Goal: Task Accomplishment & Management: Use online tool/utility

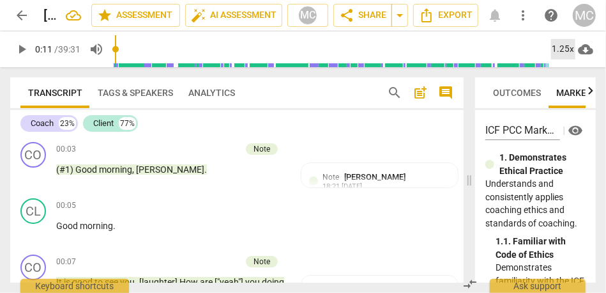
click at [562, 51] on div "1.25x" at bounding box center [563, 49] width 24 height 20
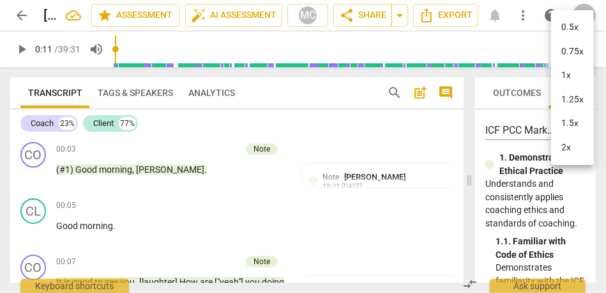
click at [569, 95] on li "1.25x" at bounding box center [572, 100] width 43 height 24
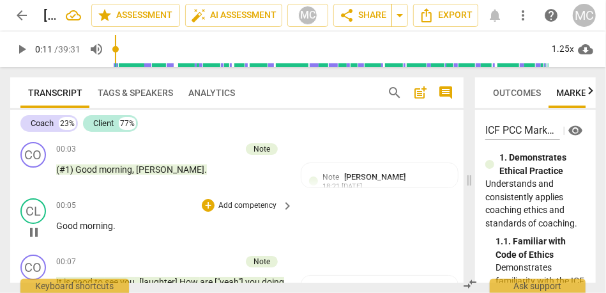
click at [67, 224] on span "Good" at bounding box center [68, 225] width 24 height 10
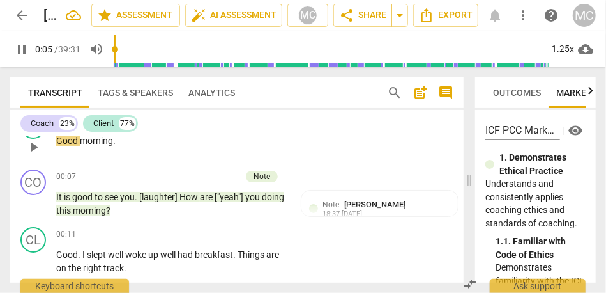
scroll to position [105, 0]
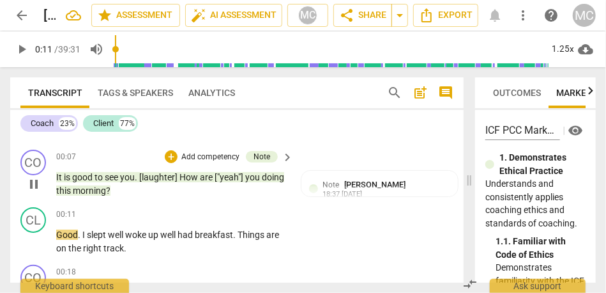
click at [230, 175] on span "["yeah"]" at bounding box center [230, 177] width 31 height 10
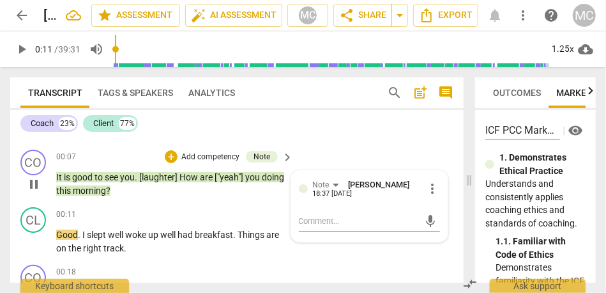
click at [230, 175] on span "["yeah"]" at bounding box center [230, 177] width 31 height 10
click at [238, 172] on span "["yeah"]" at bounding box center [230, 177] width 31 height 10
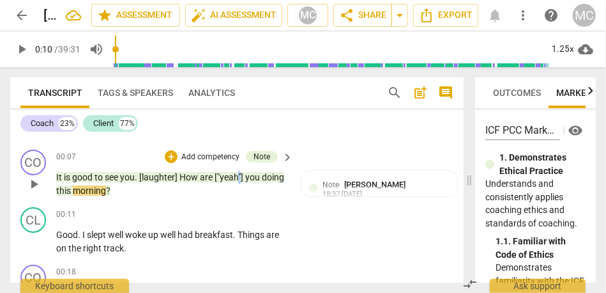
click at [238, 172] on span "["yeah"]" at bounding box center [230, 177] width 31 height 10
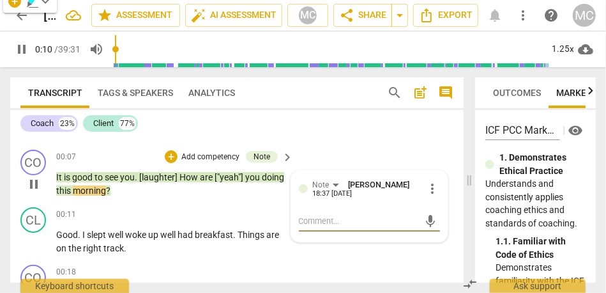
scroll to position [144, 0]
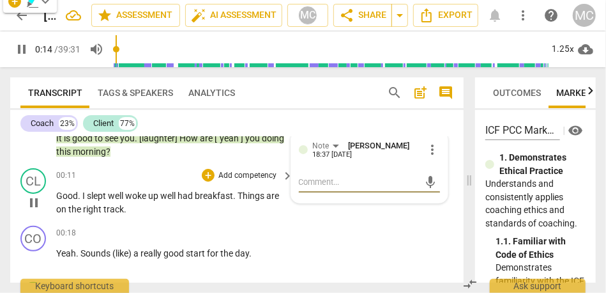
click at [112, 192] on span "well" at bounding box center [116, 195] width 17 height 10
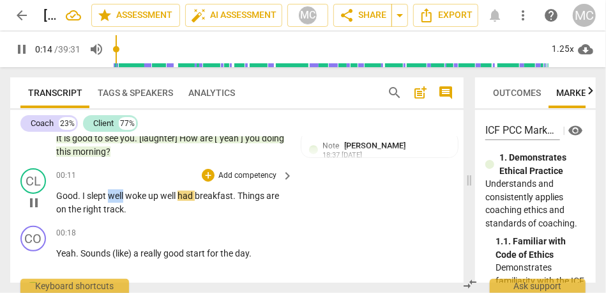
click at [112, 192] on span "well" at bounding box center [116, 195] width 17 height 10
click at [125, 195] on span "well" at bounding box center [116, 195] width 17 height 10
type input "14"
click at [181, 195] on span "well" at bounding box center [172, 195] width 17 height 10
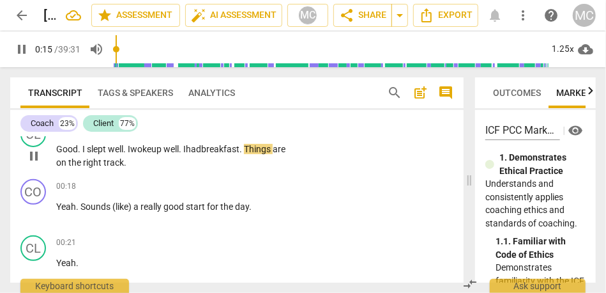
scroll to position [191, 0]
click at [124, 164] on span "track" at bounding box center [113, 161] width 20 height 10
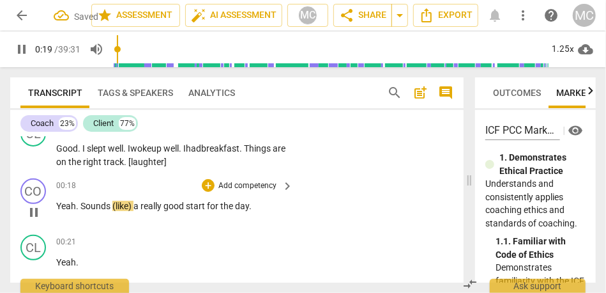
type input "20"
click at [86, 206] on span "Sounds" at bounding box center [96, 206] width 32 height 10
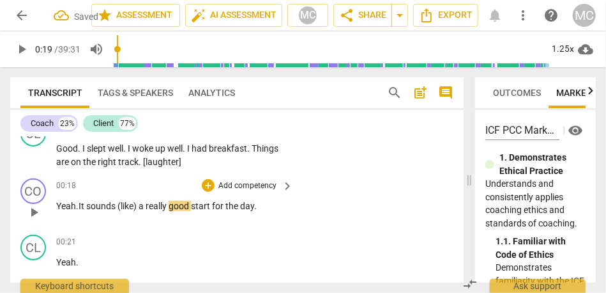
click at [119, 210] on span "(like)" at bounding box center [128, 206] width 21 height 10
click at [118, 205] on span "ounds" at bounding box center [104, 206] width 27 height 10
click at [132, 209] on span "like)" at bounding box center [127, 206] width 18 height 10
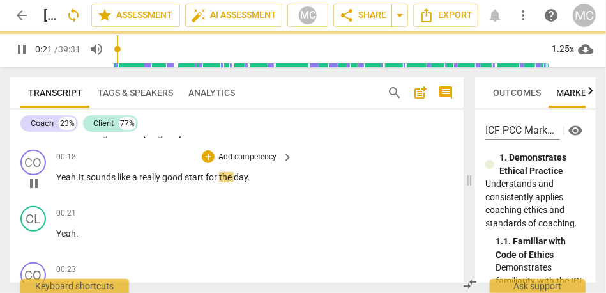
scroll to position [220, 0]
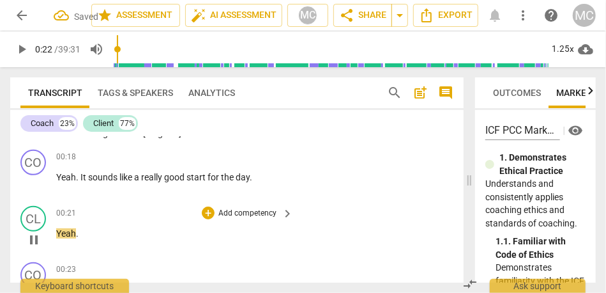
click at [57, 235] on span "Yeah" at bounding box center [66, 233] width 20 height 10
type input "22"
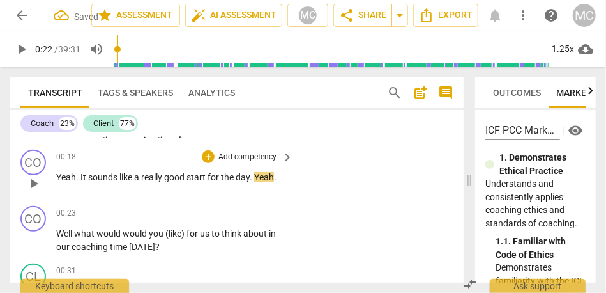
click at [257, 179] on span "Yeah" at bounding box center [264, 177] width 20 height 10
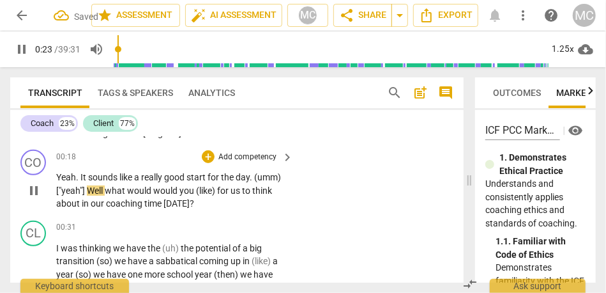
click at [104, 189] on span "Well" at bounding box center [96, 190] width 18 height 10
type input "24"
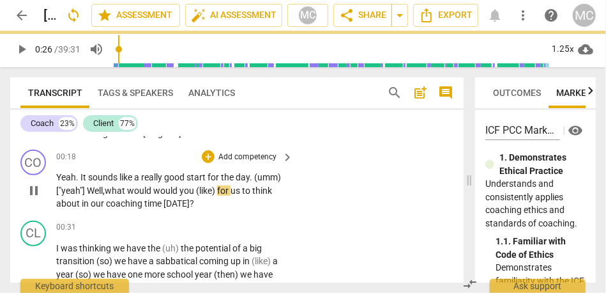
click at [146, 193] on span "would" at bounding box center [140, 190] width 26 height 10
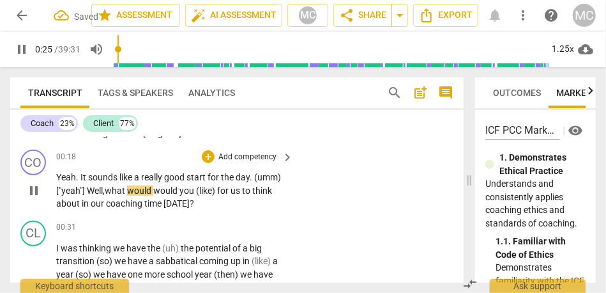
click at [157, 192] on span "would" at bounding box center [166, 190] width 26 height 10
click at [211, 194] on span "(like)" at bounding box center [212, 190] width 21 height 10
click at [227, 185] on span "for" at bounding box center [226, 190] width 13 height 10
click at [243, 157] on p "Add competency" at bounding box center [247, 156] width 61 height 11
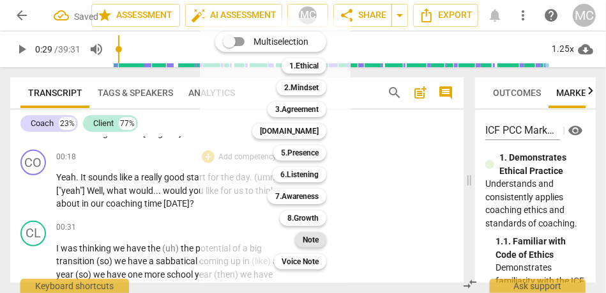
click at [310, 241] on b "Note" at bounding box center [311, 239] width 16 height 15
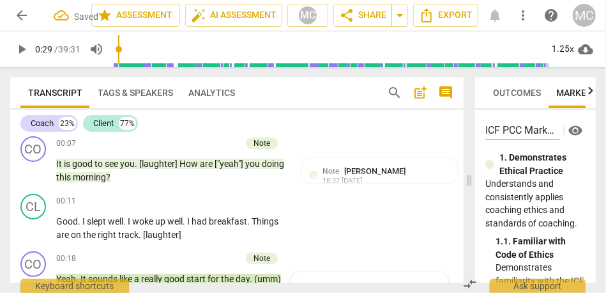
scroll to position [109, 0]
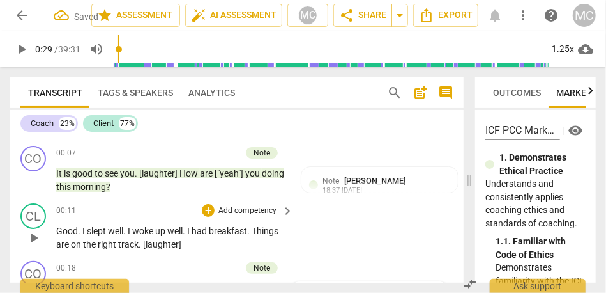
click at [242, 211] on p "Add competency" at bounding box center [247, 210] width 61 height 11
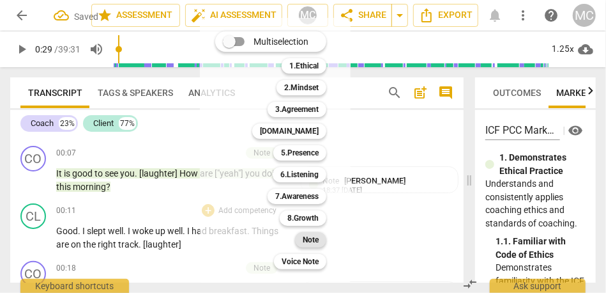
click at [314, 238] on b "Note" at bounding box center [311, 239] width 16 height 15
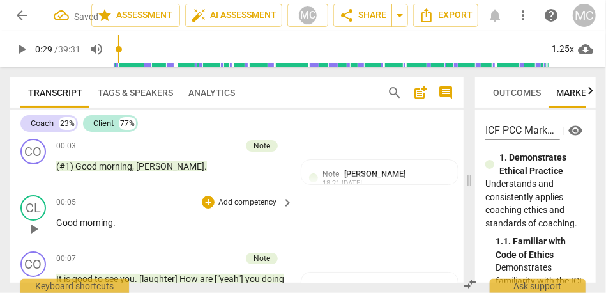
scroll to position [1, 0]
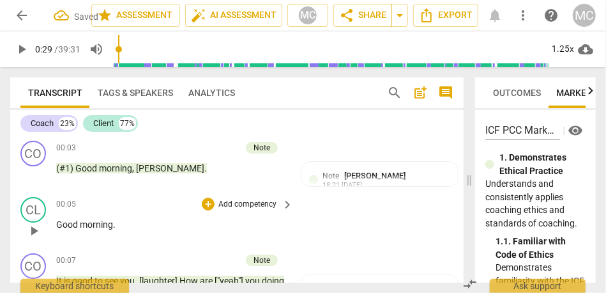
click at [247, 202] on p "Add competency" at bounding box center [247, 204] width 61 height 11
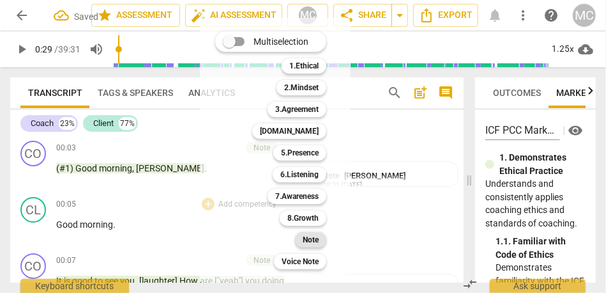
click at [308, 242] on b "Note" at bounding box center [311, 239] width 16 height 15
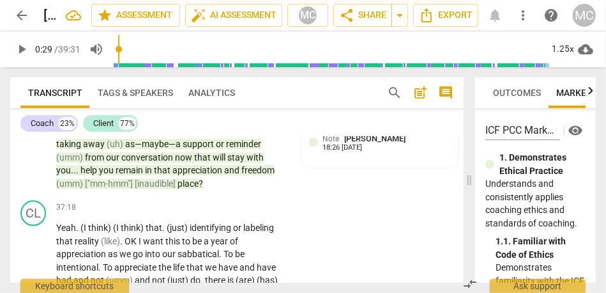
scroll to position [6607, 0]
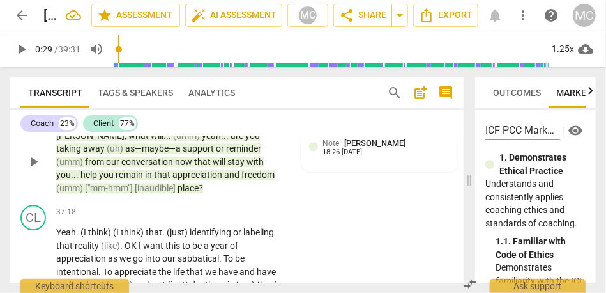
click at [178, 193] on span "place" at bounding box center [188, 188] width 21 height 10
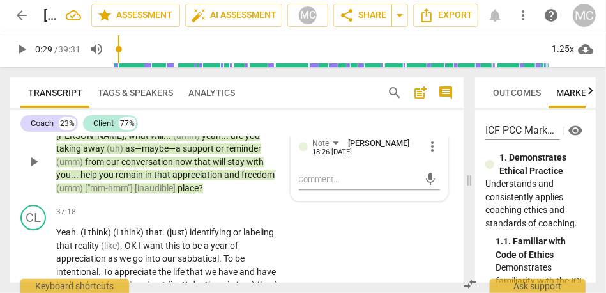
click at [178, 193] on span "place" at bounding box center [188, 188] width 21 height 10
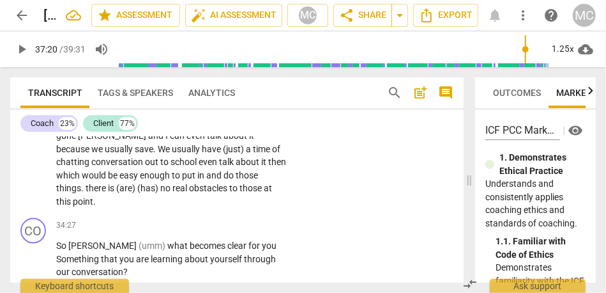
scroll to position [6108, 0]
click at [240, 192] on span "those" at bounding box center [252, 187] width 24 height 10
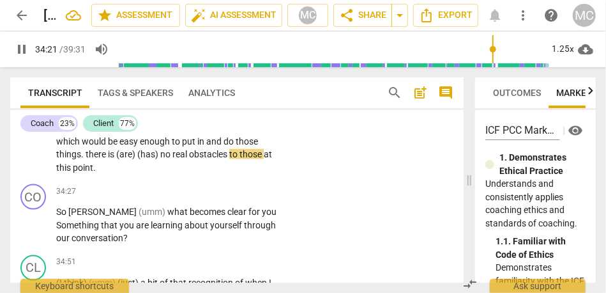
scroll to position [6145, 0]
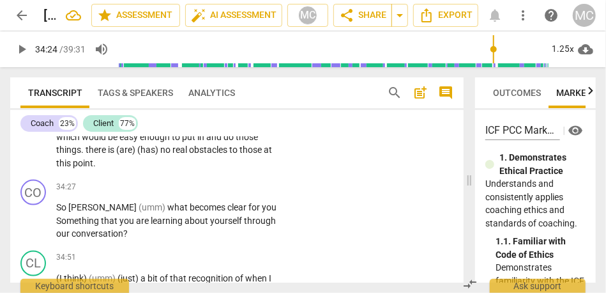
click at [73, 168] on span "this" at bounding box center [64, 163] width 17 height 10
click at [93, 168] on span "point" at bounding box center [83, 163] width 20 height 10
type input "2063"
click at [56, 212] on span "So" at bounding box center [62, 207] width 12 height 10
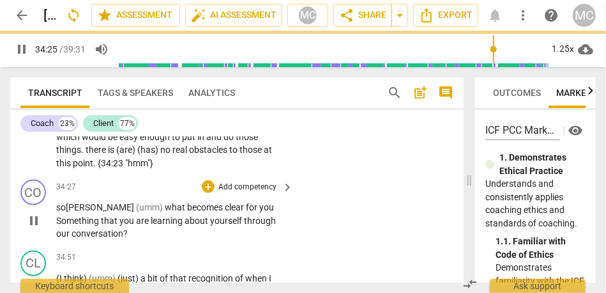
type input "2065"
type input "2067"
click at [206, 169] on p "(umm) (I think) we (like) [DATE] . [DATE] I would (just) . I can make the 1 lis…" at bounding box center [171, 103] width 231 height 131
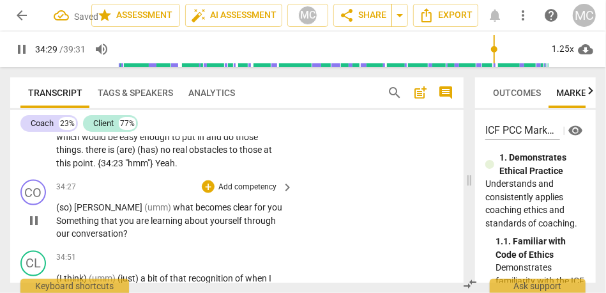
click at [144, 212] on span "(umm)" at bounding box center [158, 207] width 29 height 10
type input "2069"
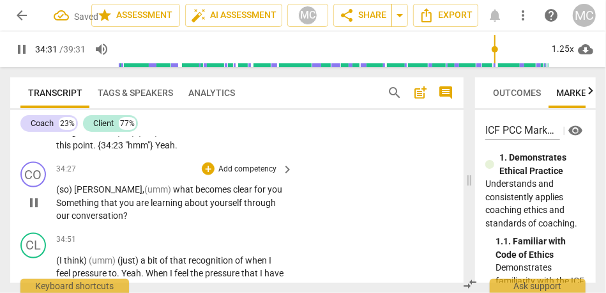
scroll to position [6168, 0]
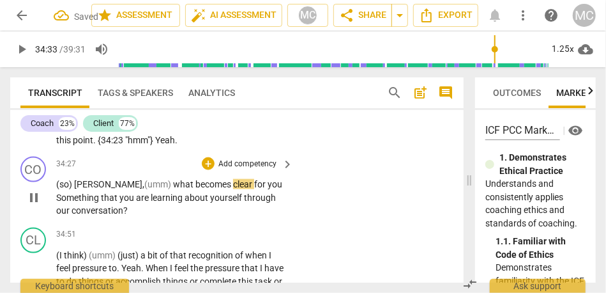
click at [173, 189] on span "what" at bounding box center [184, 184] width 22 height 10
click at [144, 189] on span "(umm)" at bounding box center [158, 184] width 29 height 10
click at [173, 189] on span "what" at bounding box center [184, 184] width 22 height 10
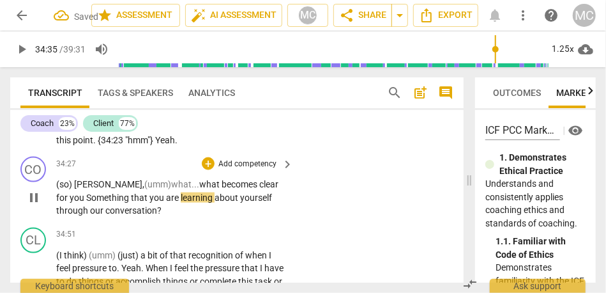
click at [86, 202] on span "Something" at bounding box center [108, 197] width 45 height 10
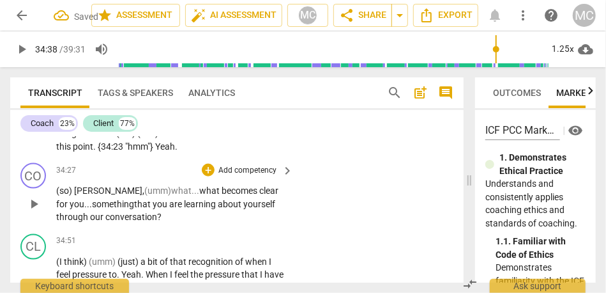
scroll to position [6162, 0]
click at [243, 209] on span "yourself" at bounding box center [259, 204] width 32 height 10
click at [162, 222] on p "(so) [PERSON_NAME], (umm) what... what becomes clear for you— something that yo…" at bounding box center [171, 204] width 231 height 40
click at [90, 222] on span "our" at bounding box center [97, 216] width 15 height 10
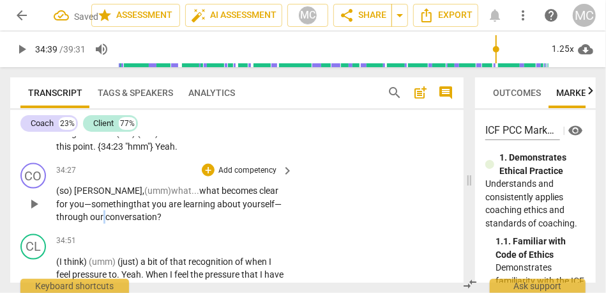
click at [90, 222] on span "our" at bounding box center [97, 216] width 15 height 10
click at [117, 222] on span "conversation" at bounding box center [131, 216] width 52 height 10
click at [223, 176] on p "Add competency" at bounding box center [247, 170] width 61 height 11
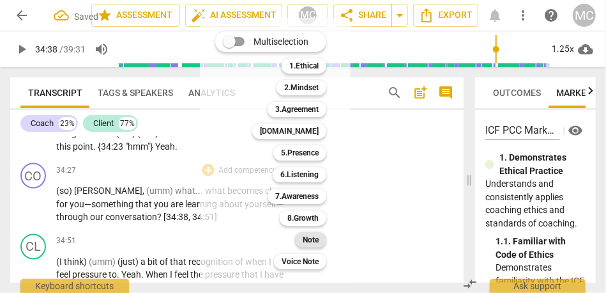
click at [302, 232] on div "Note" at bounding box center [310, 239] width 31 height 15
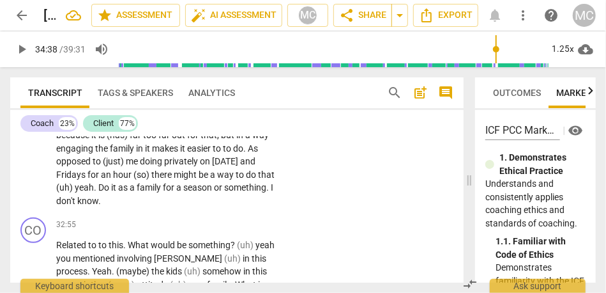
scroll to position [5829, 0]
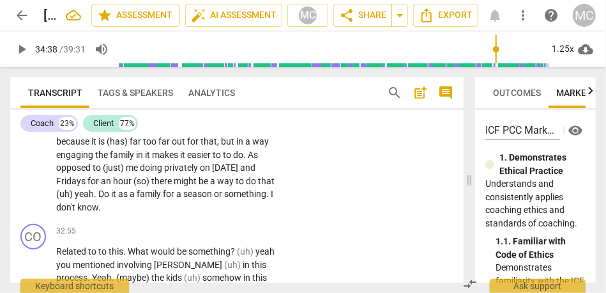
click at [214, 199] on span "or" at bounding box center [219, 193] width 10 height 10
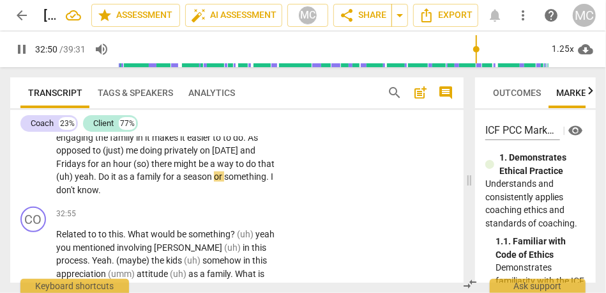
scroll to position [5850, 0]
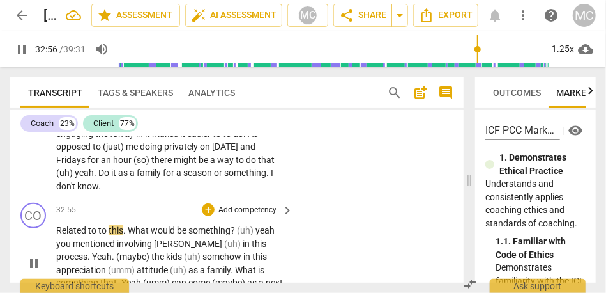
click at [97, 248] on p "Related to to this . What would be something ? (uh) yeah you mentioned involvin…" at bounding box center [171, 263] width 231 height 79
type input "1977"
click at [133, 235] on span "." at bounding box center [131, 230] width 4 height 10
click at [134, 235] on span "what" at bounding box center [141, 230] width 20 height 10
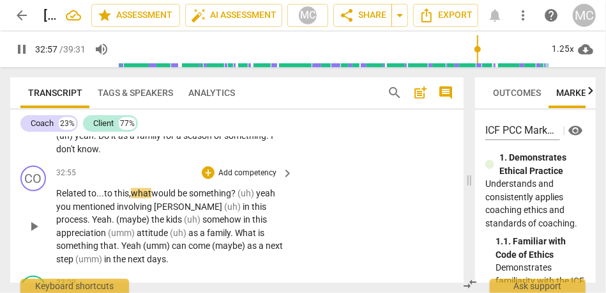
scroll to position [5896, 0]
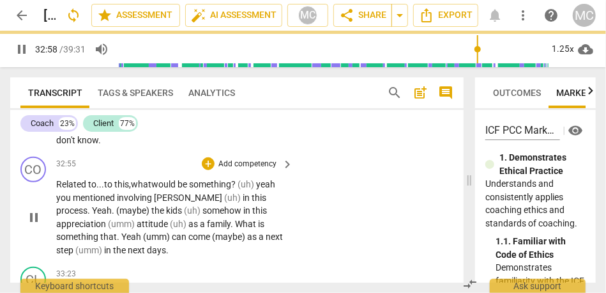
click at [245, 189] on span "(uh)" at bounding box center [247, 184] width 19 height 10
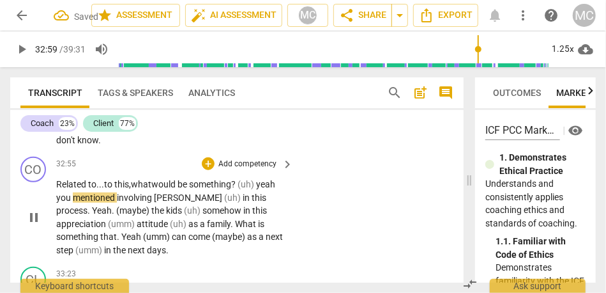
click at [227, 189] on span "something" at bounding box center [210, 184] width 42 height 10
click at [265, 189] on span "yeah" at bounding box center [265, 184] width 19 height 10
click at [259, 189] on span "(uh) Y" at bounding box center [249, 184] width 22 height 10
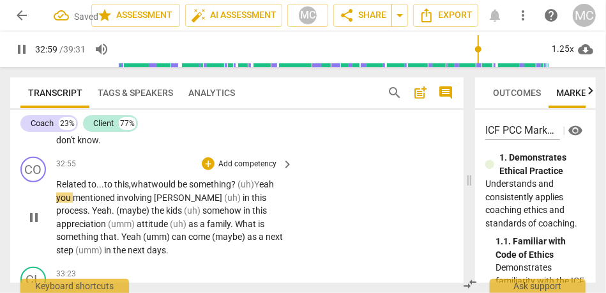
click at [274, 189] on span "eah" at bounding box center [266, 184] width 15 height 10
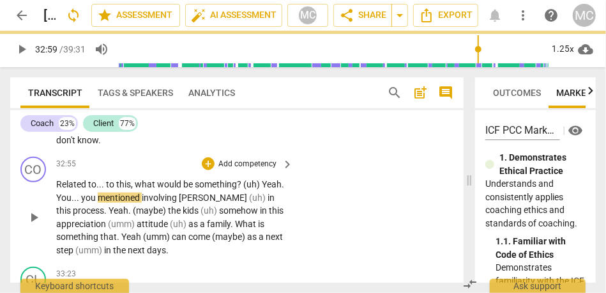
click at [347, 192] on div "CO play_arrow pause 32:55 + Add competency keyboard_arrow_right Related to . . …" at bounding box center [237, 206] width 454 height 110
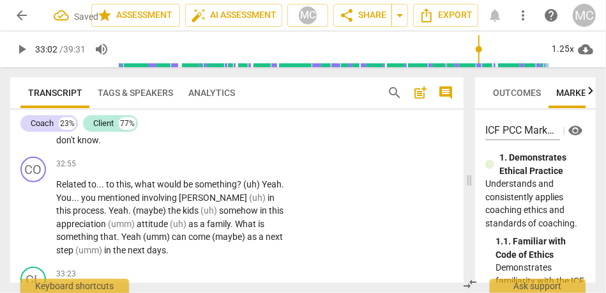
click at [196, 202] on span "[PERSON_NAME]" at bounding box center [214, 197] width 70 height 10
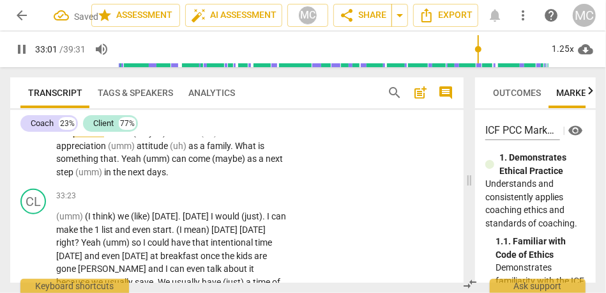
scroll to position [5937, 0]
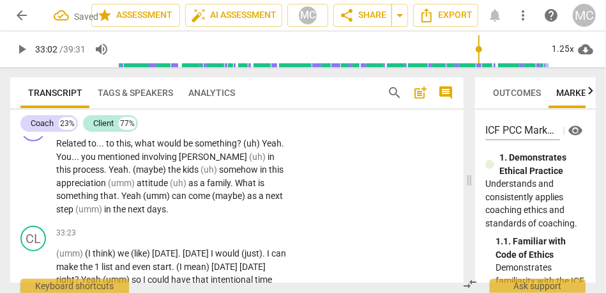
click at [104, 174] on span "." at bounding box center [106, 169] width 4 height 10
type input "1983"
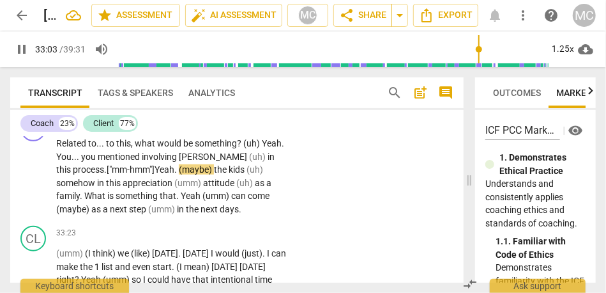
click at [179, 174] on span "(maybe)" at bounding box center [196, 169] width 35 height 10
click at [199, 174] on span "aybe)" at bounding box center [197, 169] width 24 height 10
click at [185, 174] on span "aybe," at bounding box center [195, 169] width 21 height 10
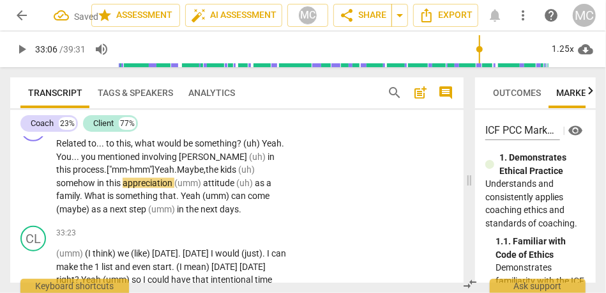
click at [81, 201] on p "Related to . . . to this , what would be something ? (uh) Yeah . You . . . you …" at bounding box center [171, 176] width 231 height 79
click at [78, 188] on span "somehow" at bounding box center [76, 183] width 41 height 10
click at [107, 188] on span "this" at bounding box center [114, 183] width 17 height 10
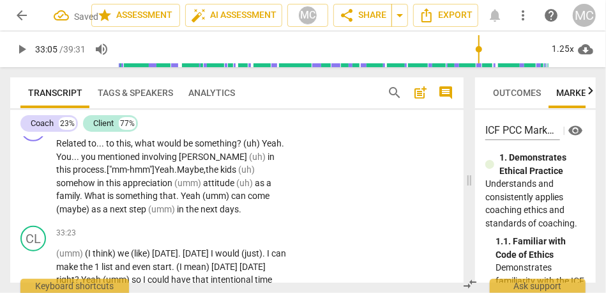
click at [126, 188] on span "appreciation" at bounding box center [149, 183] width 52 height 10
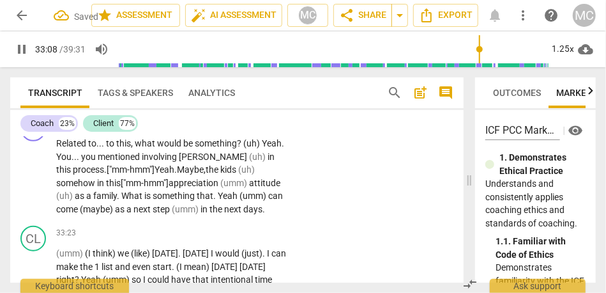
click at [228, 188] on span "(umm)" at bounding box center [234, 183] width 29 height 10
click at [75, 201] on span "(uh)" at bounding box center [65, 195] width 19 height 10
click at [249, 188] on span "attitude," at bounding box center [265, 183] width 33 height 10
click at [117, 201] on span "family" at bounding box center [105, 195] width 24 height 10
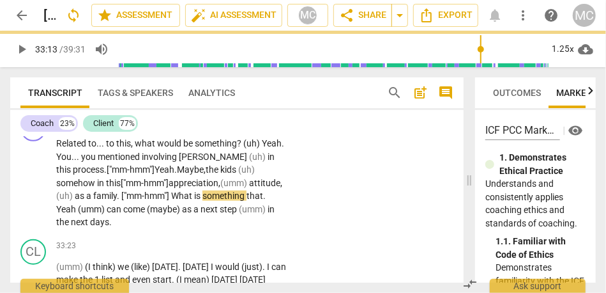
click at [194, 201] on span "What" at bounding box center [182, 195] width 23 height 10
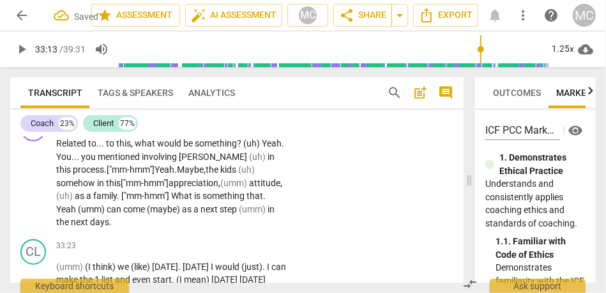
click at [238, 213] on p "Related to . . . to this , what would be something ? (uh) Yeah . You . . . you …" at bounding box center [171, 183] width 231 height 92
click at [99, 214] on span "Yeah" at bounding box center [88, 209] width 22 height 10
click at [100, 214] on span "yeah" at bounding box center [89, 209] width 19 height 10
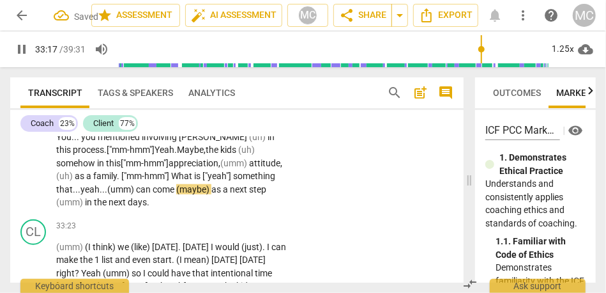
click at [211, 194] on span "(maybe)" at bounding box center [193, 189] width 35 height 10
click at [213, 194] on span "maybe)" at bounding box center [197, 189] width 32 height 10
click at [201, 209] on p "Related to . . . to this , what would be something ? (uh) Yeah . You . . . you …" at bounding box center [171, 163] width 231 height 92
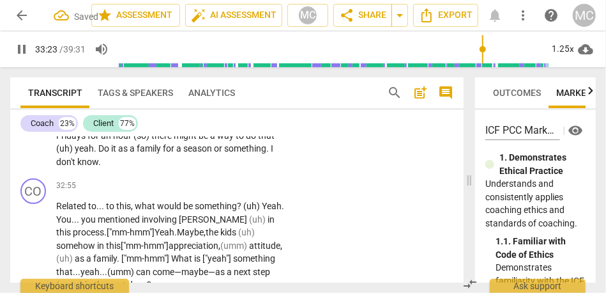
scroll to position [5873, 0]
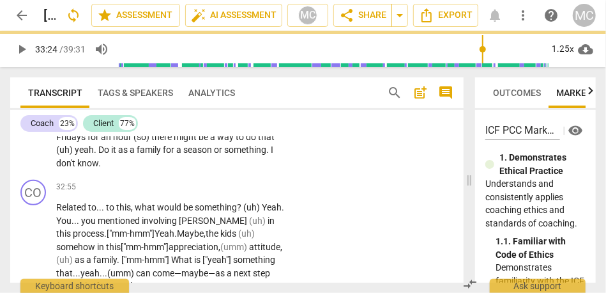
click at [245, 193] on p "Add competency" at bounding box center [247, 186] width 61 height 11
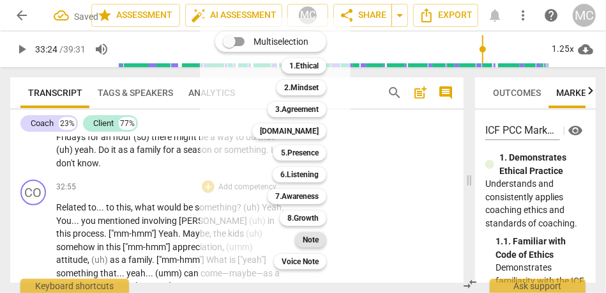
click at [312, 242] on b "Note" at bounding box center [311, 239] width 16 height 15
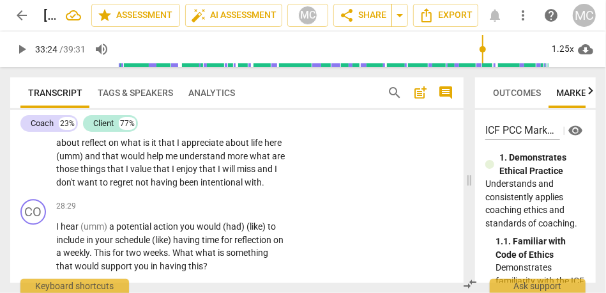
scroll to position [4959, 0]
click at [201, 188] on span "intentional" at bounding box center [223, 183] width 44 height 10
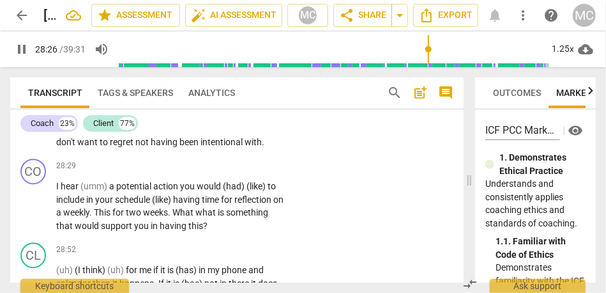
scroll to position [4999, 0]
type input "1716"
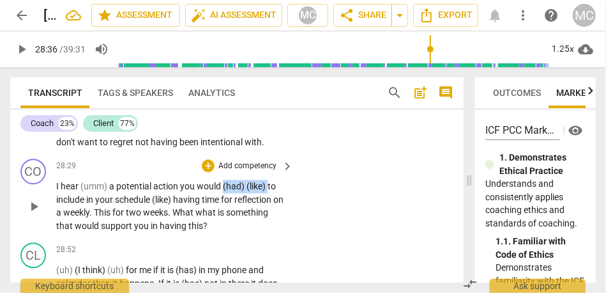
drag, startPoint x: 267, startPoint y: 213, endPoint x: 224, endPoint y: 212, distance: 42.8
click at [224, 212] on p "I hear (umm) a potential action you would (had) (like) to include in your sched…" at bounding box center [171, 205] width 231 height 52
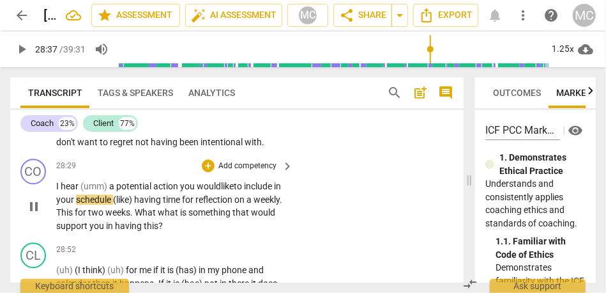
click at [173, 191] on span "action" at bounding box center [166, 186] width 27 height 10
click at [70, 204] on span "your" at bounding box center [66, 199] width 20 height 10
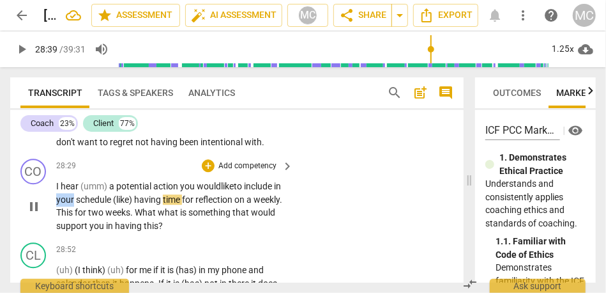
click at [70, 204] on span "your" at bounding box center [66, 199] width 20 height 10
click at [113, 204] on span "schedule" at bounding box center [94, 199] width 37 height 10
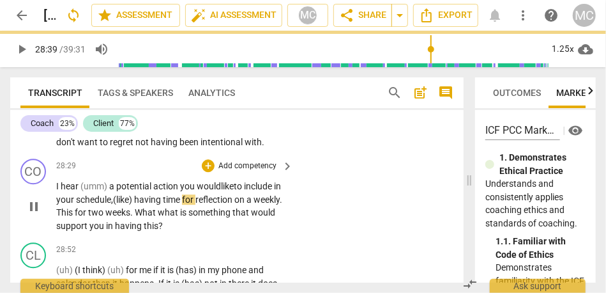
click at [163, 204] on span "having" at bounding box center [148, 199] width 29 height 10
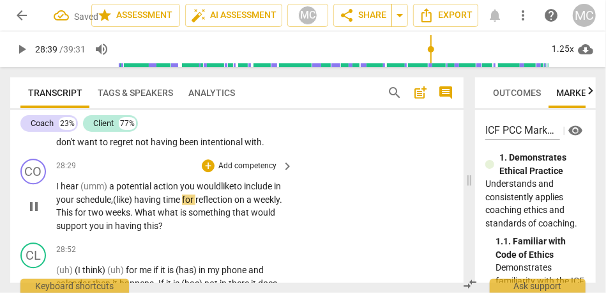
type input "1720"
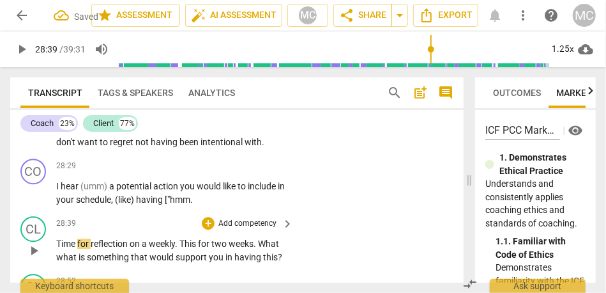
click at [56, 248] on span "Time" at bounding box center [66, 243] width 21 height 10
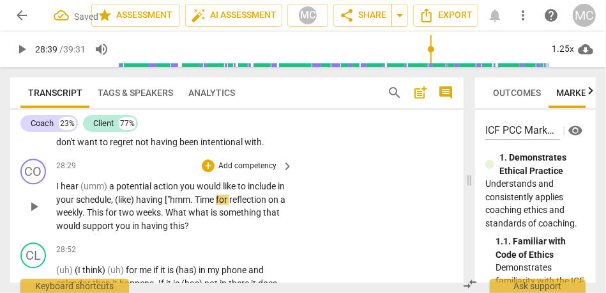
click at [206, 204] on span "Time" at bounding box center [205, 199] width 21 height 10
click at [82, 217] on span "weekly" at bounding box center [69, 212] width 26 height 10
click at [105, 217] on span "This" at bounding box center [96, 212] width 19 height 10
click at [102, 204] on span "schedule" at bounding box center [93, 199] width 35 height 10
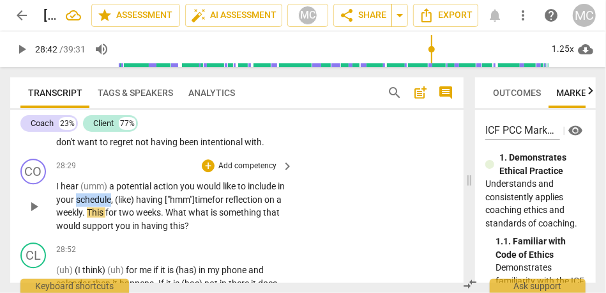
click at [102, 204] on span "schedule" at bounding box center [93, 199] width 35 height 10
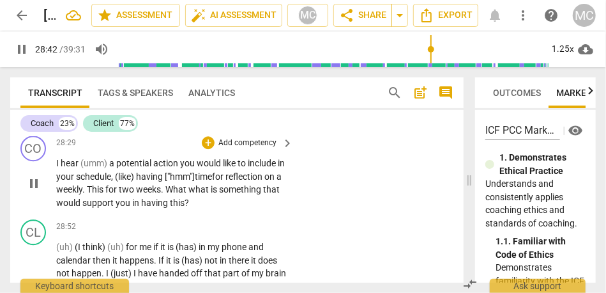
click at [105, 194] on span "This" at bounding box center [96, 189] width 19 height 10
click at [155, 194] on span "this" at bounding box center [147, 189] width 15 height 10
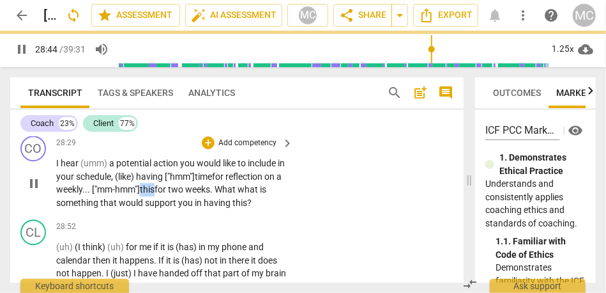
click at [155, 194] on span "this" at bounding box center [147, 189] width 15 height 10
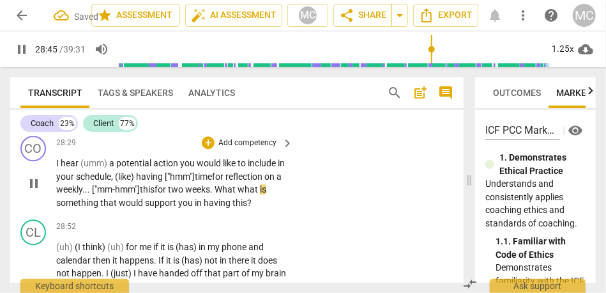
click at [210, 194] on span "weeks" at bounding box center [197, 189] width 25 height 10
click at [238, 194] on span "What" at bounding box center [226, 189] width 23 height 10
click at [210, 194] on span ". ["mm-hmm"]" at bounding box center [235, 189] width 50 height 10
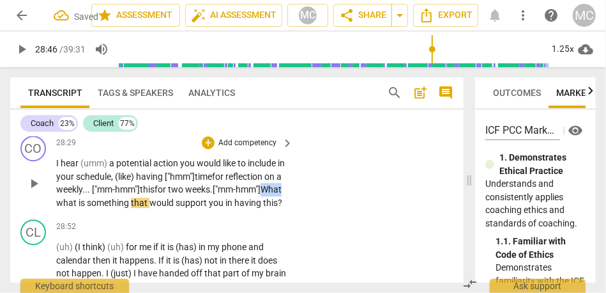
click at [210, 194] on span ". ["mm-hmm"]" at bounding box center [235, 189] width 50 height 10
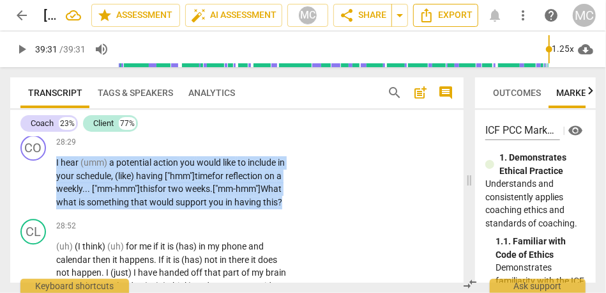
scroll to position [5015, 0]
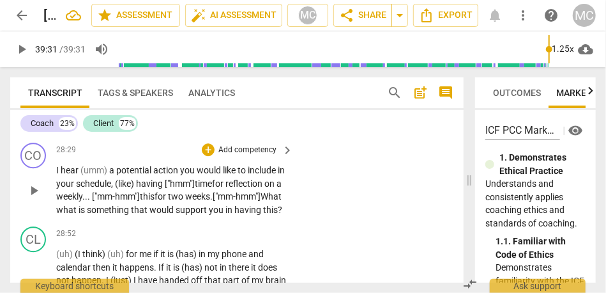
click at [181, 214] on p "I hear (umm) a potential action you would like to include in your schedule , (l…" at bounding box center [171, 190] width 231 height 52
click at [185, 201] on span "two" at bounding box center [176, 196] width 17 height 10
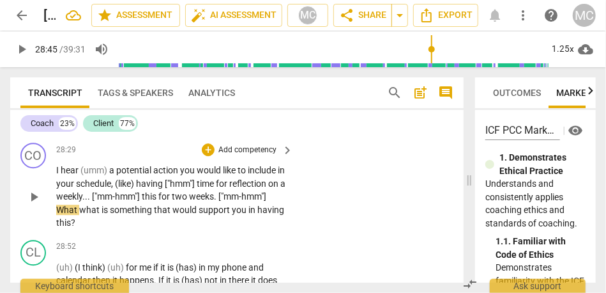
click at [102, 215] on span "what" at bounding box center [90, 209] width 22 height 10
type input "1726"
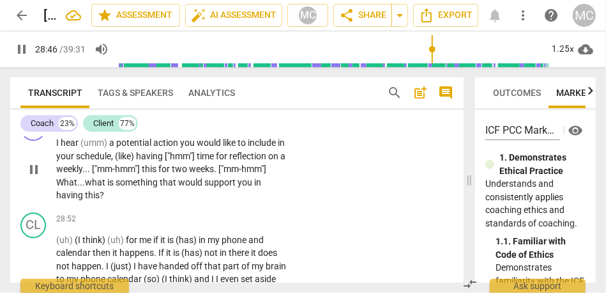
scroll to position [5044, 0]
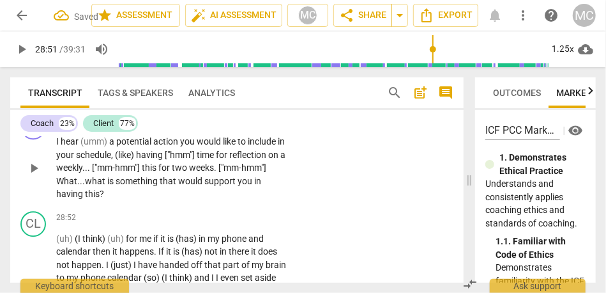
click at [100, 199] on span "this" at bounding box center [92, 193] width 15 height 10
click at [184, 186] on p "I hear (umm) a potential action you would like to include in your schedule , (l…" at bounding box center [171, 168] width 231 height 66
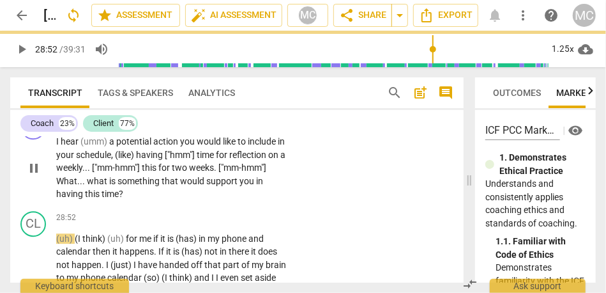
click at [248, 127] on p "Add competency" at bounding box center [247, 121] width 61 height 11
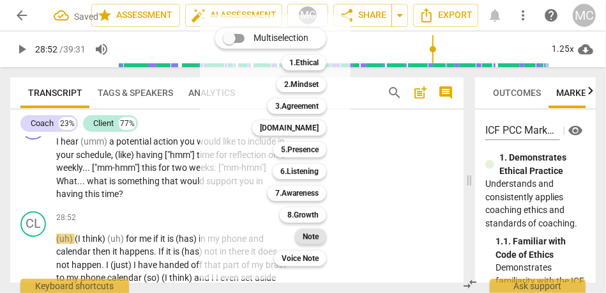
click at [313, 233] on b "Note" at bounding box center [311, 236] width 16 height 15
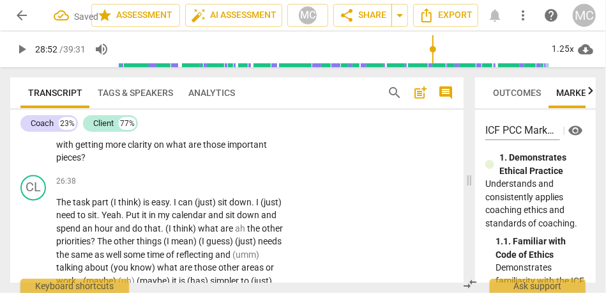
scroll to position [4632, 0]
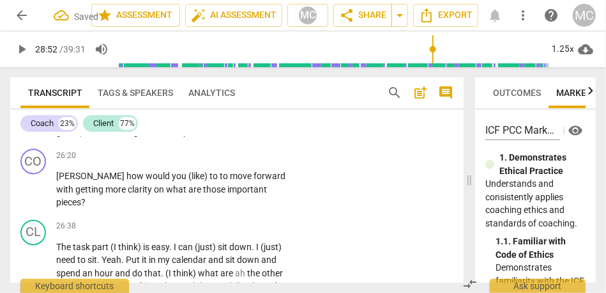
click at [193, 137] on span "space" at bounding box center [192, 132] width 26 height 10
click at [223, 137] on span "Mhm" at bounding box center [230, 132] width 20 height 10
type input "1580"
click at [388, 95] on span "search" at bounding box center [394, 92] width 15 height 15
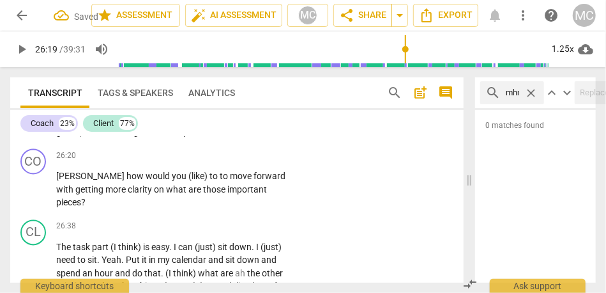
scroll to position [0, 5]
type input "mhm"
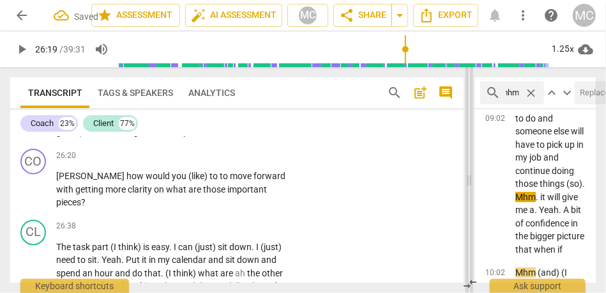
scroll to position [0, 0]
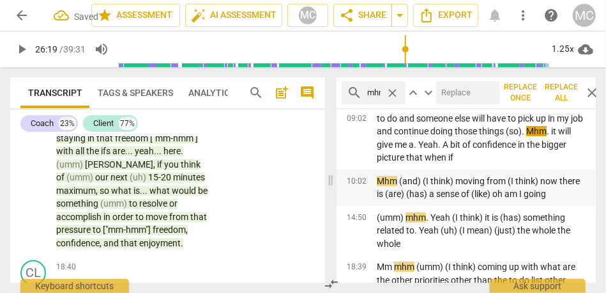
drag, startPoint x: 470, startPoint y: 178, endPoint x: 336, endPoint y: 182, distance: 134.2
click at [327, 187] on span at bounding box center [331, 179] width 8 height 225
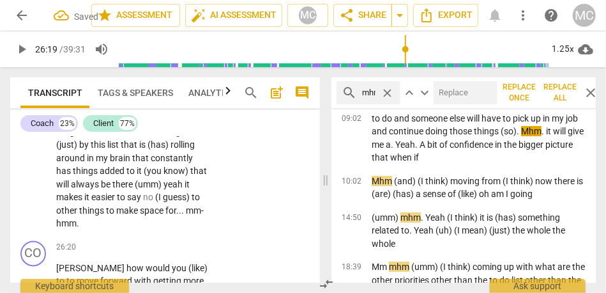
click at [457, 96] on input "text" at bounding box center [463, 92] width 59 height 20
type input "mm-hmm"
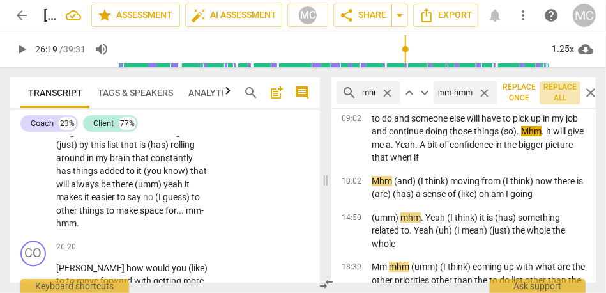
click at [558, 93] on span "Replace all" at bounding box center [560, 93] width 31 height 22
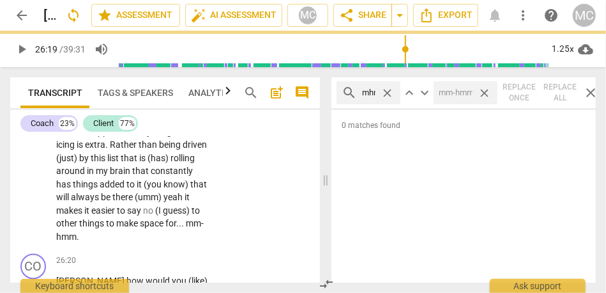
scroll to position [6453, 0]
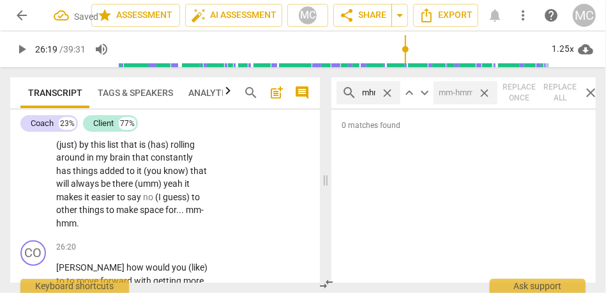
click at [487, 96] on span "close" at bounding box center [484, 92] width 13 height 13
click at [392, 95] on span "close" at bounding box center [387, 92] width 13 height 13
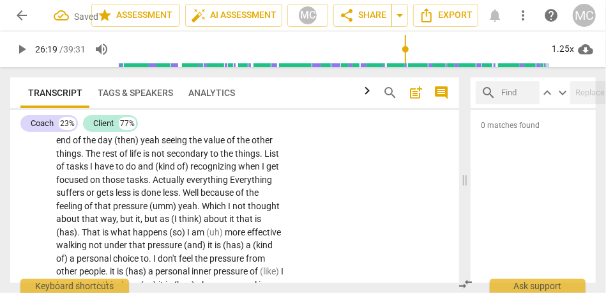
scroll to position [4606, 0]
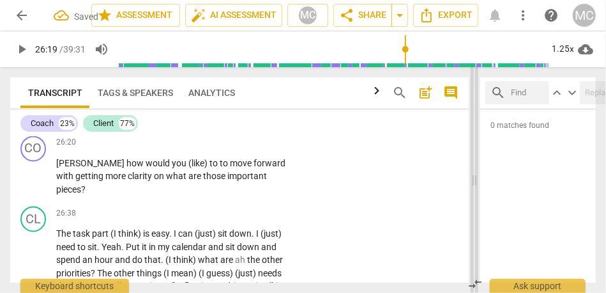
drag, startPoint x: 328, startPoint y: 174, endPoint x: 476, endPoint y: 155, distance: 149.3
click at [476, 155] on span at bounding box center [475, 179] width 8 height 225
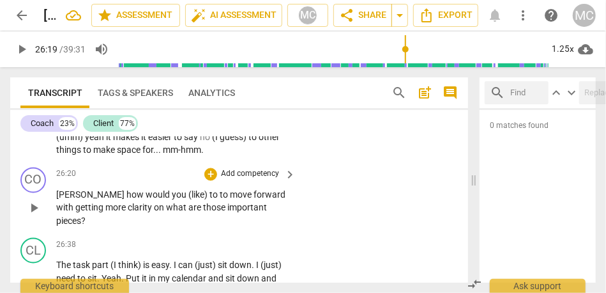
scroll to position [4566, 0]
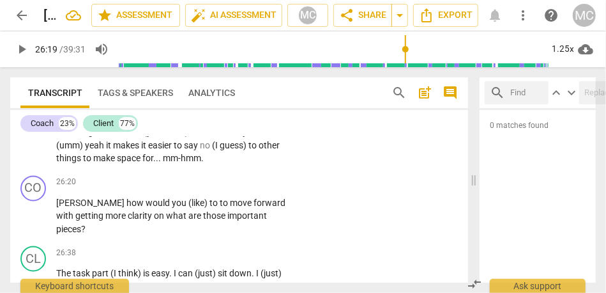
click at [201, 164] on span "mm-hmm" at bounding box center [182, 158] width 38 height 10
type input "1582"
click at [60, 208] on span "[PERSON_NAME]" at bounding box center [91, 203] width 70 height 10
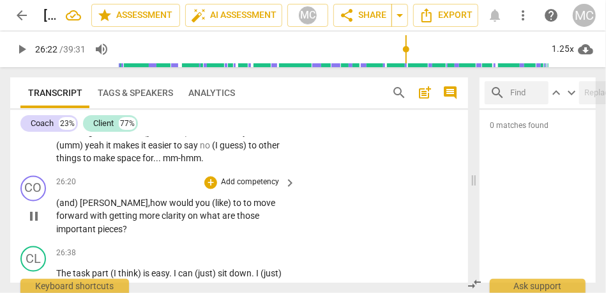
click at [212, 208] on span "(like)" at bounding box center [222, 203] width 21 height 10
click at [212, 208] on span "like)" at bounding box center [221, 203] width 18 height 10
click at [227, 208] on span "to" at bounding box center [232, 203] width 10 height 10
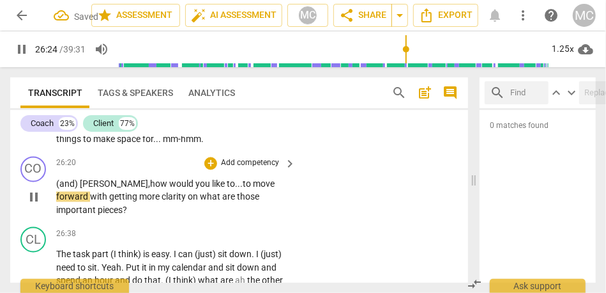
scroll to position [4587, 0]
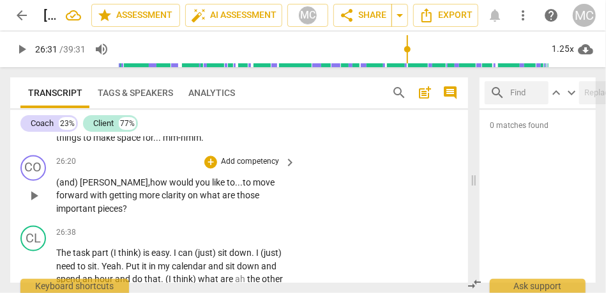
click at [123, 214] on span "pieces" at bounding box center [110, 209] width 25 height 10
click at [263, 168] on p "Add competency" at bounding box center [250, 161] width 61 height 11
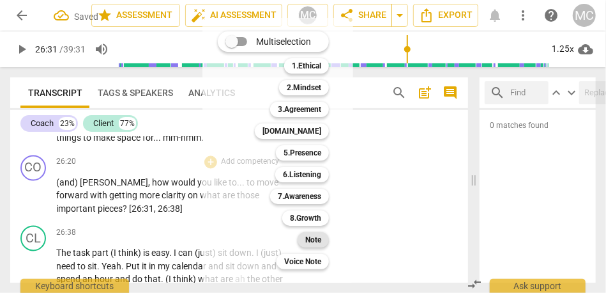
click at [312, 232] on b "Note" at bounding box center [313, 239] width 16 height 15
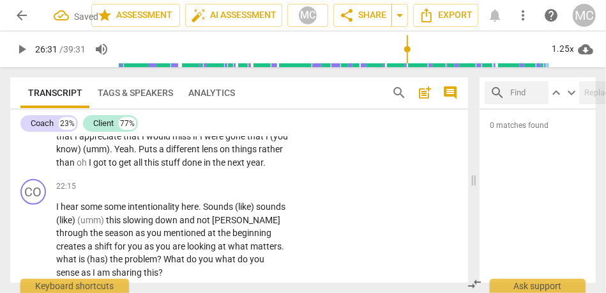
scroll to position [3901, 0]
click at [247, 167] on span "year" at bounding box center [255, 162] width 17 height 10
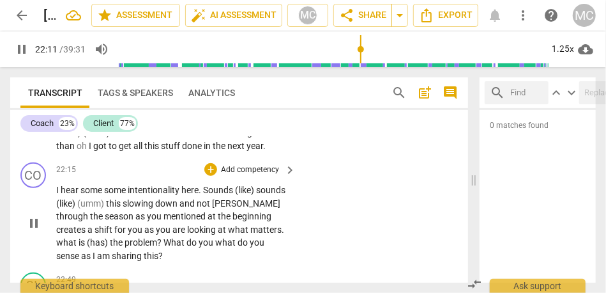
scroll to position [3930, 0]
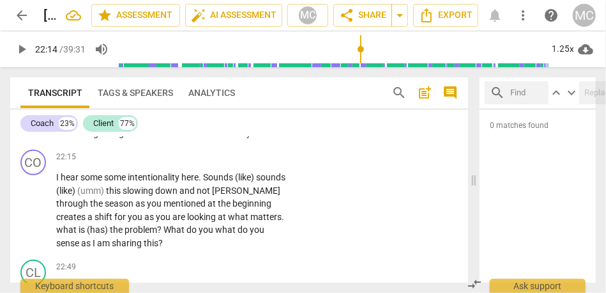
type input "1334"
click at [263, 138] on span "." at bounding box center [264, 133] width 3 height 10
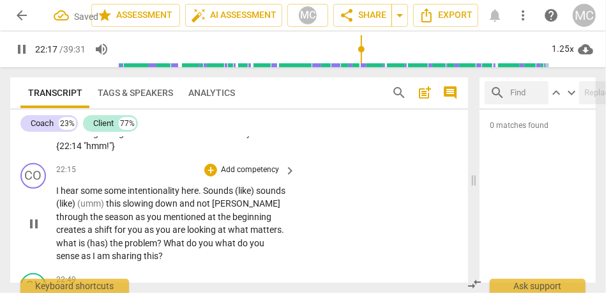
click at [105, 195] on span "some" at bounding box center [116, 190] width 24 height 10
type input "1338"
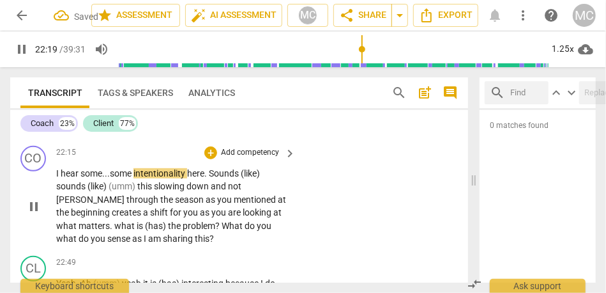
scroll to position [3953, 0]
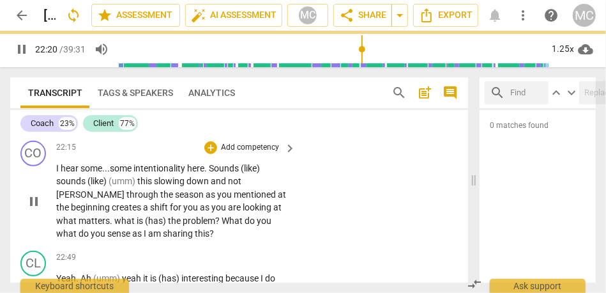
click at [218, 173] on span "Sounds" at bounding box center [225, 168] width 32 height 10
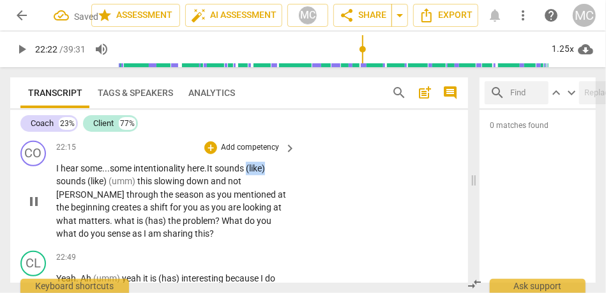
drag, startPoint x: 250, startPoint y: 195, endPoint x: 304, endPoint y: 195, distance: 53.7
click at [304, 195] on div "CO play_arrow pause 22:15 + Add competency keyboard_arrow_right I hear some... …" at bounding box center [239, 190] width 458 height 110
click at [63, 187] on span "ounds like... it" at bounding box center [160, 175] width 208 height 24
click at [117, 186] on span "(umm)" at bounding box center [128, 181] width 29 height 10
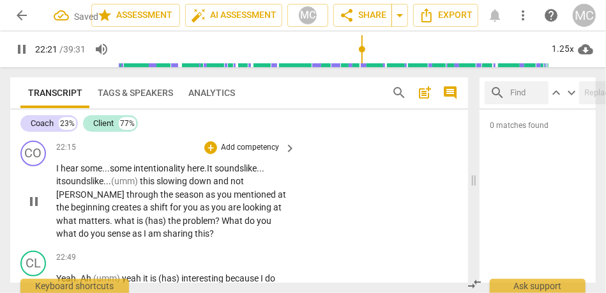
click at [165, 183] on div "22:15 + Add competency keyboard_arrow_right I hear some... some intentionality …" at bounding box center [176, 191] width 241 height 100
click at [234, 173] on span "sounds" at bounding box center [233, 168] width 31 height 10
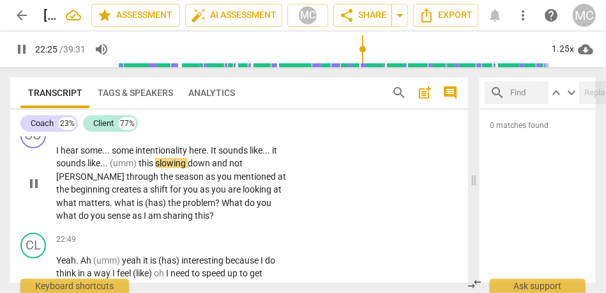
scroll to position [3971, 0]
click at [206, 181] on span "as" at bounding box center [211, 176] width 11 height 10
type input "1350"
click at [278, 181] on span "at" at bounding box center [282, 176] width 8 height 10
click at [275, 204] on p "I hear some . . . some intentionality here . It sounds like . . . it sounds lik…" at bounding box center [172, 182] width 233 height 79
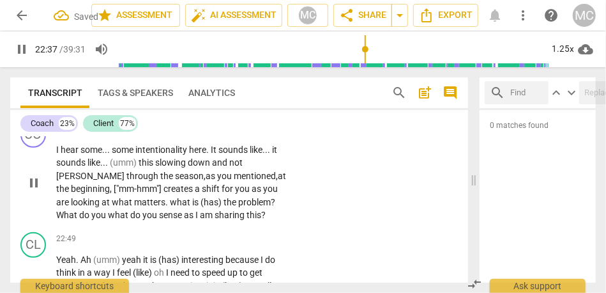
click at [71, 207] on span "are" at bounding box center [63, 202] width 15 height 10
click at [252, 194] on span "as" at bounding box center [257, 188] width 11 height 10
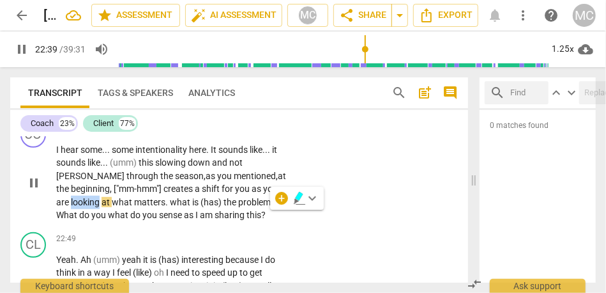
drag, startPoint x: 240, startPoint y: 215, endPoint x: 231, endPoint y: 215, distance: 8.3
click at [231, 215] on p "I hear some . . . some intentionality here . It sounds like . . . it sounds lik…" at bounding box center [172, 182] width 233 height 79
click at [102, 207] on span "looking" at bounding box center [86, 202] width 31 height 10
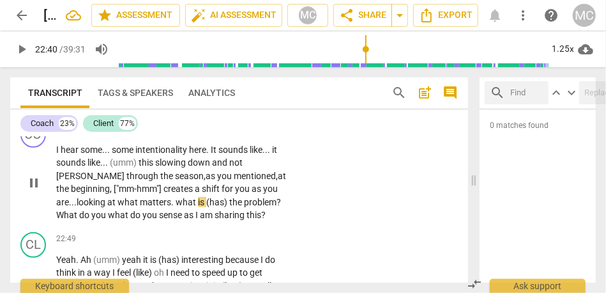
click at [263, 194] on span "you" at bounding box center [270, 188] width 15 height 10
click at [77, 207] on span "are..." at bounding box center [66, 202] width 20 height 10
click at [202, 194] on span "shift" at bounding box center [212, 188] width 20 height 10
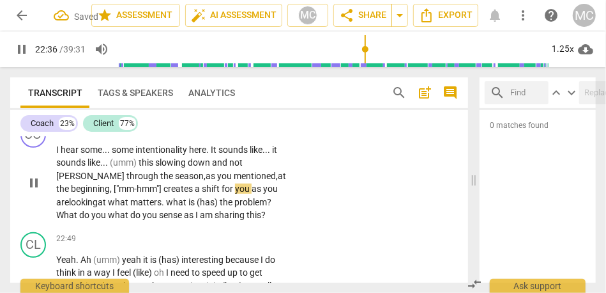
scroll to position [3999, 0]
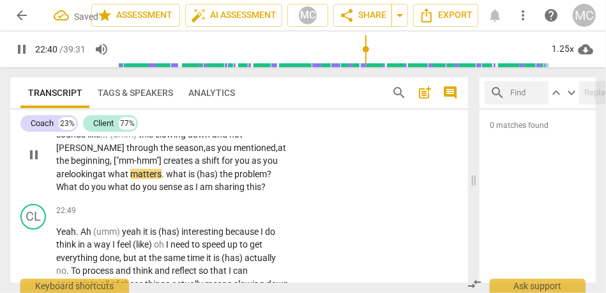
click at [166, 179] on span "what" at bounding box center [177, 174] width 22 height 10
click at [130, 179] on span "matters" at bounding box center [145, 174] width 31 height 10
click at [162, 179] on span ". W" at bounding box center [167, 174] width 10 height 10
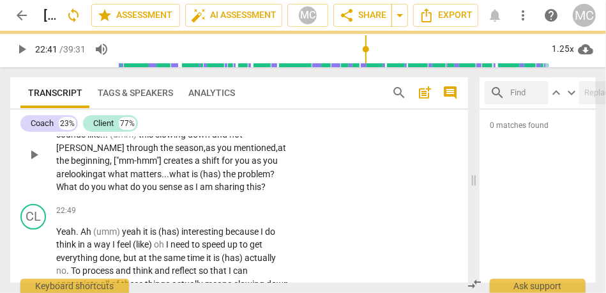
click at [200, 179] on span "(has)" at bounding box center [211, 174] width 23 height 10
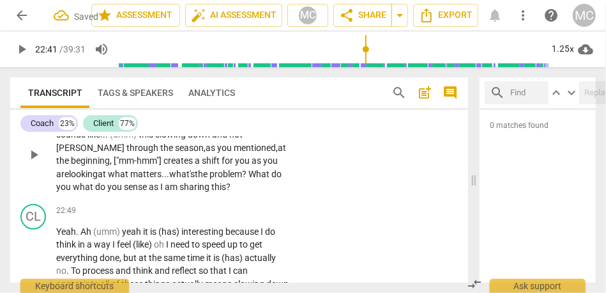
click at [176, 179] on span "hat's" at bounding box center [185, 174] width 19 height 10
click at [248, 179] on span "What" at bounding box center [259, 174] width 23 height 10
click at [176, 179] on span "hat's" at bounding box center [185, 174] width 19 height 10
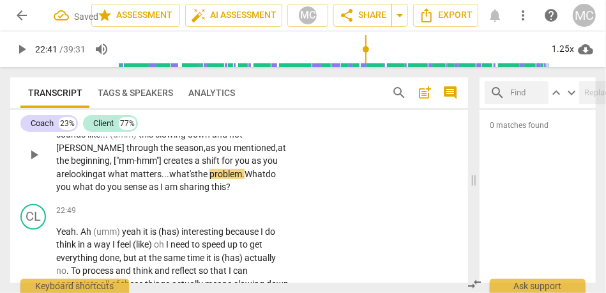
click at [195, 179] on span "the" at bounding box center [202, 174] width 15 height 10
click at [176, 179] on span "hat's" at bounding box center [185, 174] width 19 height 10
click at [210, 179] on span "problem." at bounding box center [227, 174] width 35 height 10
click at [130, 179] on span "matters..." at bounding box center [149, 174] width 39 height 10
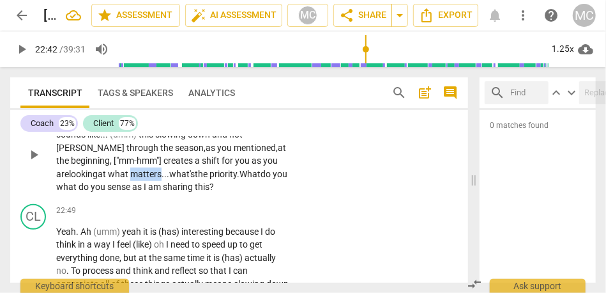
click at [130, 179] on span "matters..." at bounding box center [149, 174] width 39 height 10
click at [195, 179] on span "the" at bounding box center [202, 174] width 15 height 10
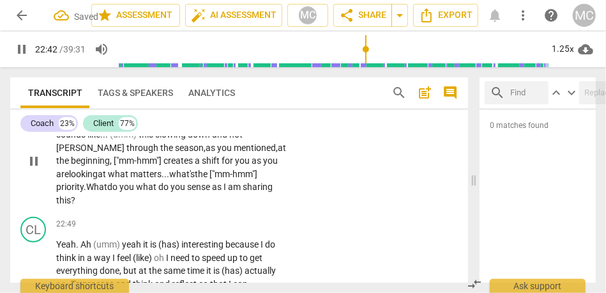
scroll to position [4018, 0]
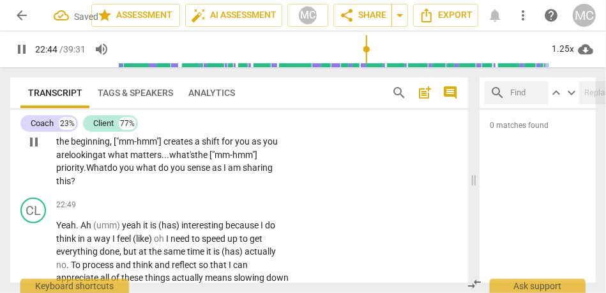
click at [136, 172] on span "what" at bounding box center [147, 167] width 22 height 10
click at [107, 172] on span "What" at bounding box center [96, 167] width 21 height 10
click at [98, 160] on span "looking" at bounding box center [83, 154] width 29 height 10
click at [338, 181] on div "CO play_arrow pause 22:15 + Add competency keyboard_arrow_right I hear some . .…" at bounding box center [239, 131] width 458 height 123
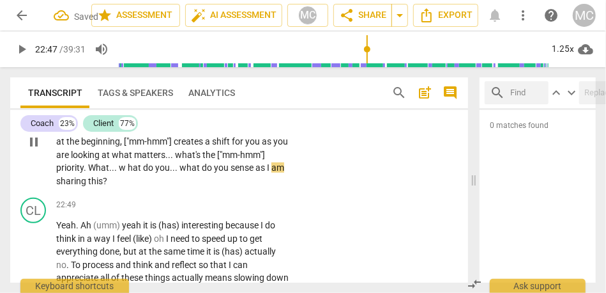
click at [283, 184] on p "I hear some . . . some intentionality here . It sounds like . . . it sounds lik…" at bounding box center [172, 142] width 233 height 92
type input "1367"
click at [102, 160] on span "looking" at bounding box center [86, 154] width 31 height 10
click at [84, 172] on span "priority" at bounding box center [69, 167] width 27 height 10
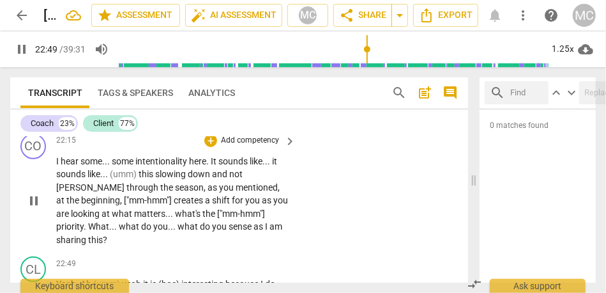
scroll to position [3952, 0]
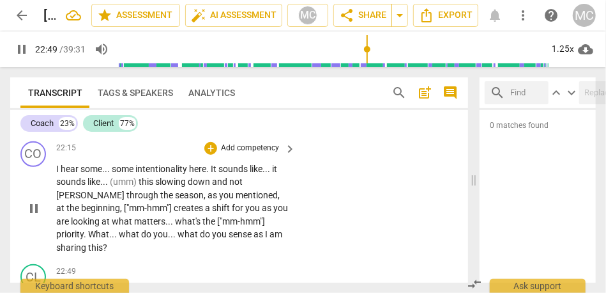
click at [236, 154] on p "Add competency" at bounding box center [250, 147] width 61 height 11
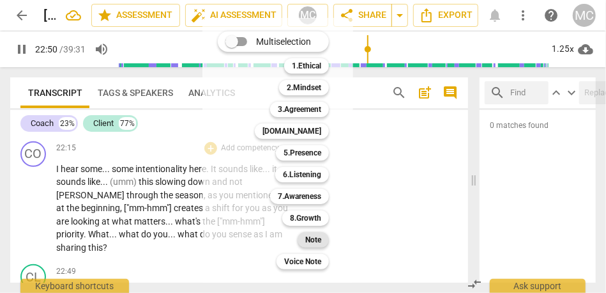
click at [316, 238] on b "Note" at bounding box center [313, 239] width 16 height 15
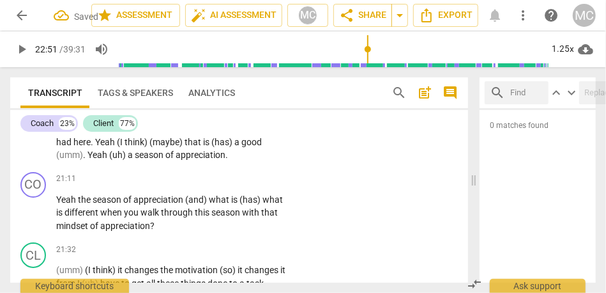
scroll to position [3702, 0]
click at [145, 159] on span "season" at bounding box center [150, 154] width 31 height 10
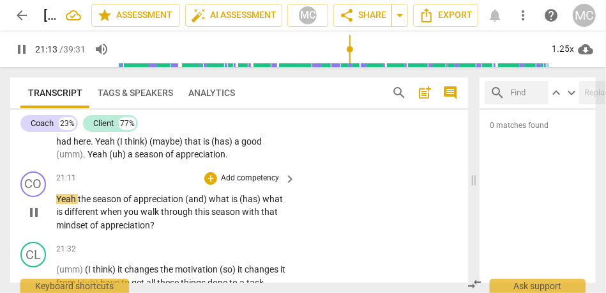
click at [55, 227] on div "play_arrow pause" at bounding box center [40, 212] width 33 height 31
click at [56, 204] on span "Yeah" at bounding box center [67, 199] width 22 height 10
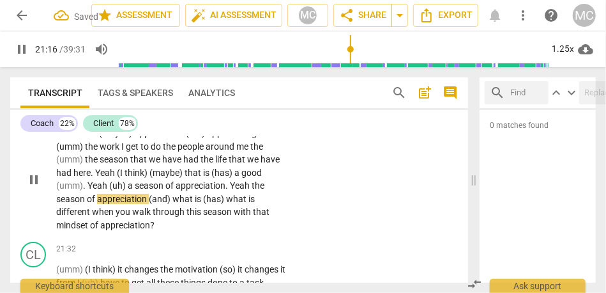
click at [255, 190] on span "the" at bounding box center [258, 185] width 13 height 10
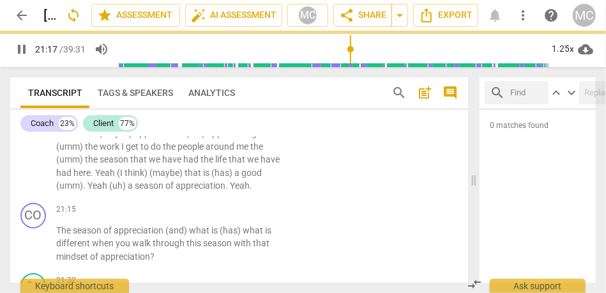
scroll to position [3702, 0]
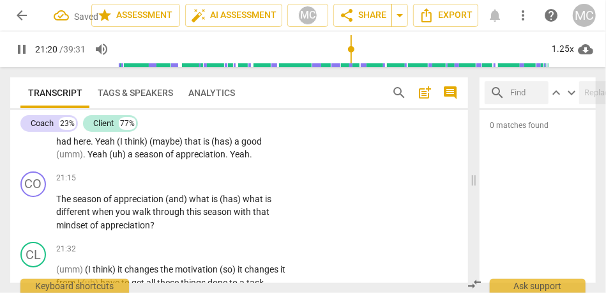
click at [238, 159] on span "Yeah" at bounding box center [240, 154] width 20 height 10
click at [167, 204] on span "(and)" at bounding box center [177, 199] width 24 height 10
type input "1278"
click at [185, 204] on span "and)" at bounding box center [175, 199] width 20 height 10
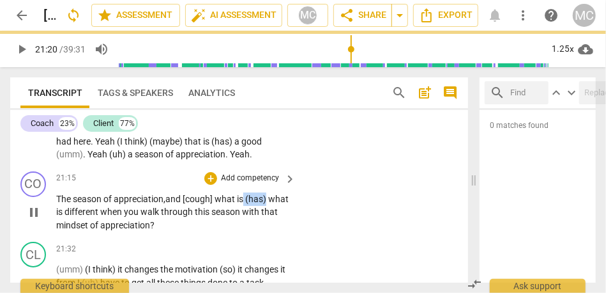
drag, startPoint x: 246, startPoint y: 226, endPoint x: 277, endPoint y: 226, distance: 30.7
click at [277, 226] on p "The season of appreciation, and [cough] what is (has) what is different when yo…" at bounding box center [172, 212] width 233 height 40
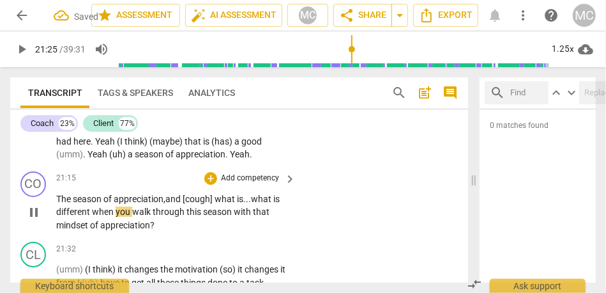
click at [278, 204] on span "is" at bounding box center [276, 199] width 6 height 10
click at [227, 204] on span "what" at bounding box center [226, 199] width 22 height 10
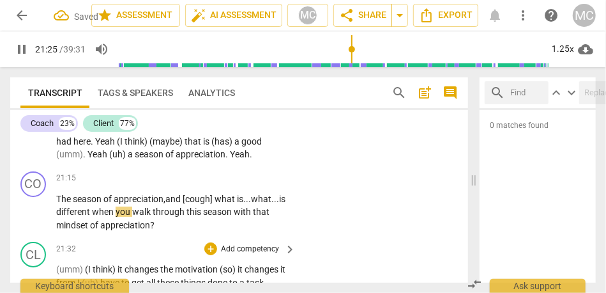
scroll to position [3722, 0]
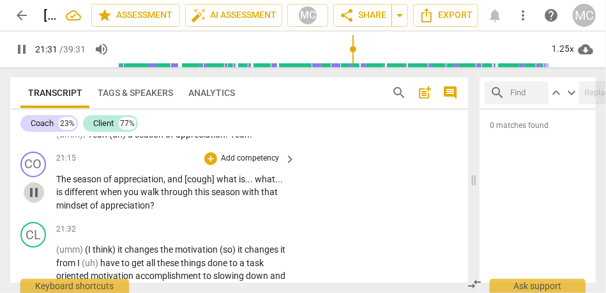
click at [38, 200] on span "pause" at bounding box center [33, 192] width 15 height 15
click at [228, 164] on p "Add competency" at bounding box center [250, 158] width 61 height 11
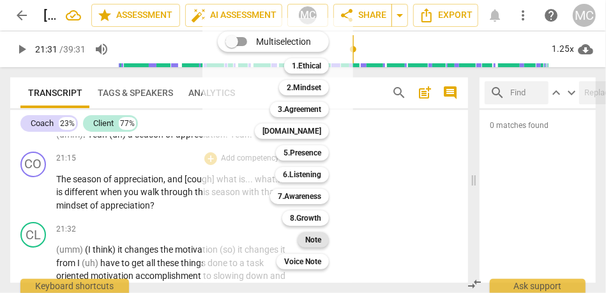
click at [307, 243] on b "Note" at bounding box center [313, 239] width 16 height 15
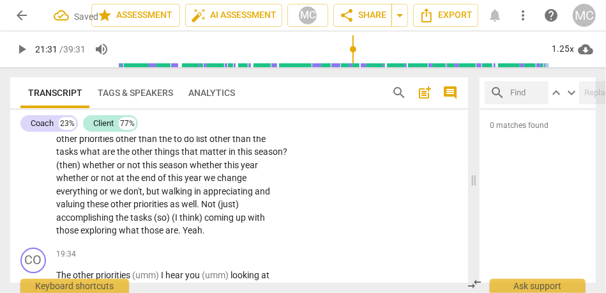
scroll to position [3404, 0]
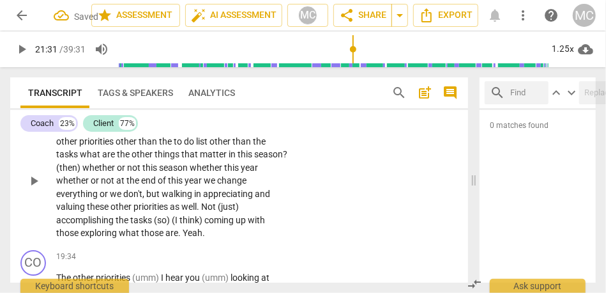
click at [129, 238] on span "what" at bounding box center [130, 232] width 22 height 10
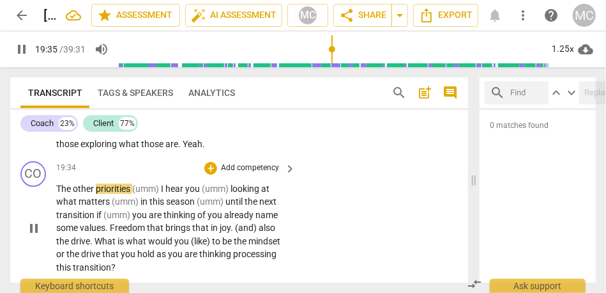
scroll to position [3502, 0]
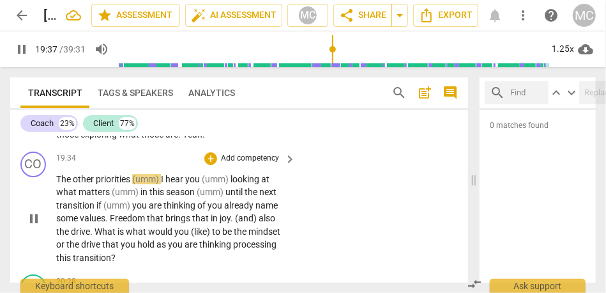
click at [132, 211] on p "The other priorities (umm) I hear you (umm) looking at what matters (umm) in th…" at bounding box center [172, 218] width 233 height 92
type input "1177"
click at [161, 184] on span "(umm)" at bounding box center [146, 179] width 29 height 10
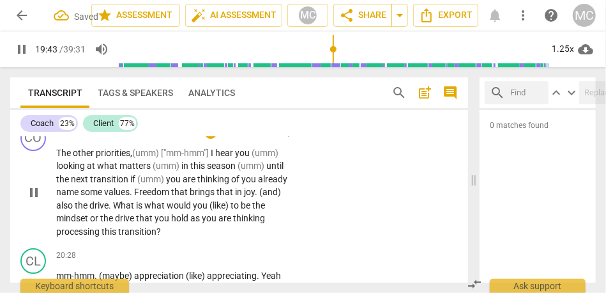
scroll to position [3539, 0]
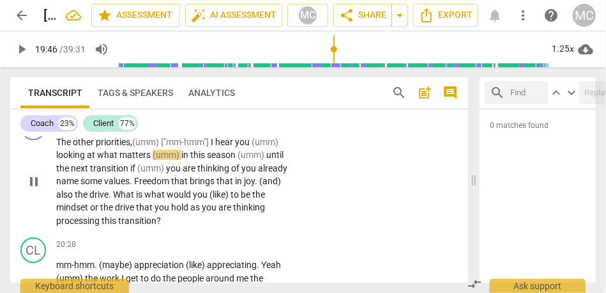
click at [118, 160] on span "what" at bounding box center [108, 154] width 22 height 10
click at [128, 160] on span "matters" at bounding box center [135, 154] width 33 height 10
click at [174, 160] on span "(umm)" at bounding box center [167, 154] width 29 height 10
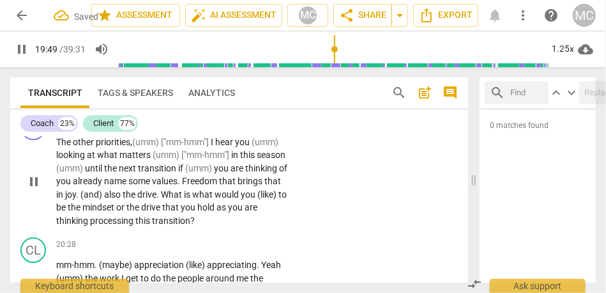
click at [243, 160] on span "this" at bounding box center [248, 154] width 17 height 10
click at [85, 173] on span "(umm)" at bounding box center [70, 168] width 29 height 10
click at [185, 173] on span "if" at bounding box center [181, 168] width 7 height 10
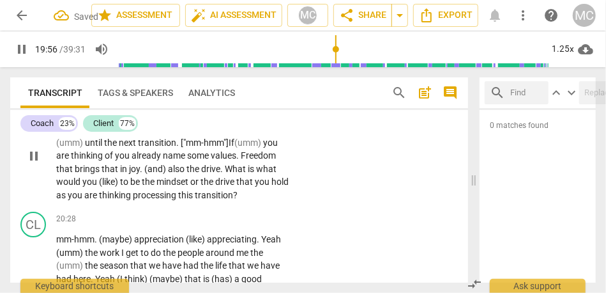
scroll to position [3565, 0]
click at [105, 160] on span "thinking" at bounding box center [88, 154] width 34 height 10
click at [115, 160] on span "of" at bounding box center [110, 154] width 10 height 10
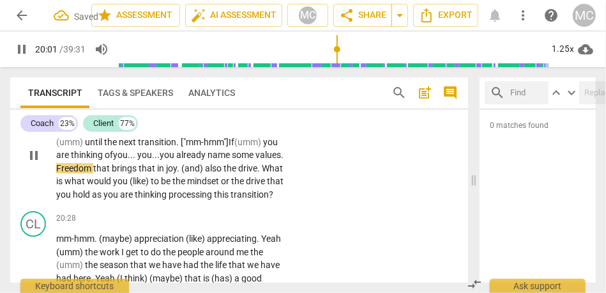
scroll to position [3599, 0]
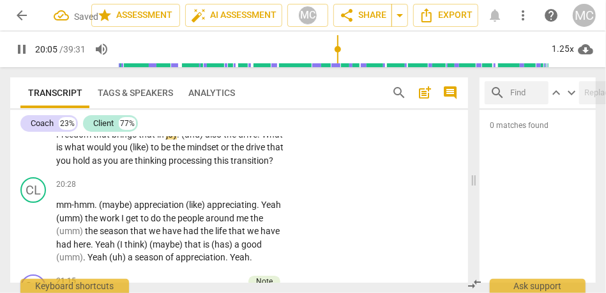
click at [177, 139] on span "joy" at bounding box center [171, 134] width 11 height 10
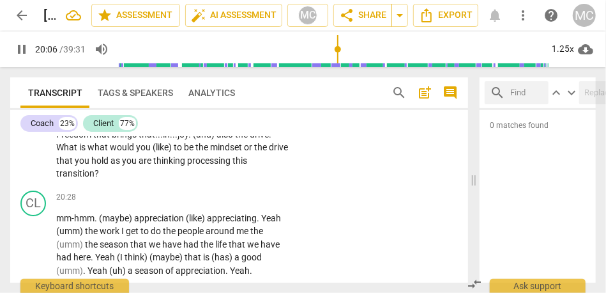
click at [217, 139] on span "(and)" at bounding box center [205, 134] width 24 height 10
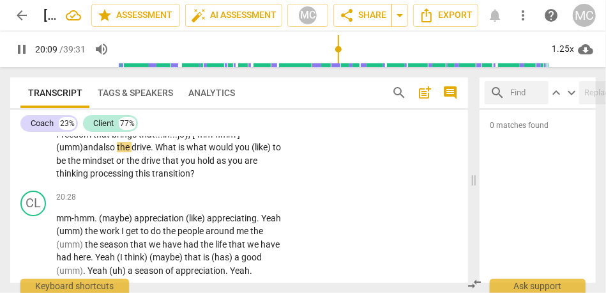
click at [117, 152] on span "also" at bounding box center [107, 147] width 19 height 10
click at [209, 152] on span "what" at bounding box center [198, 147] width 22 height 10
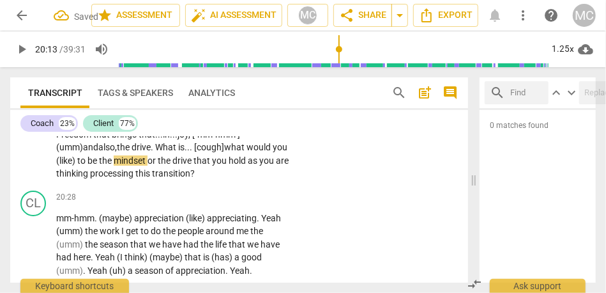
click at [273, 152] on span "you" at bounding box center [280, 147] width 15 height 10
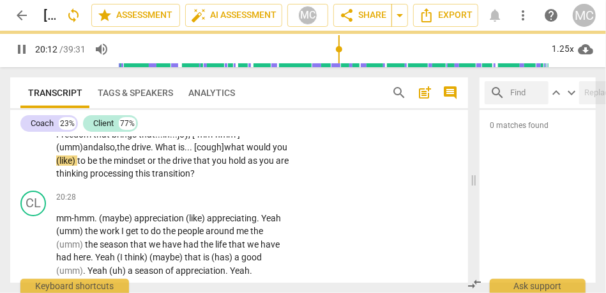
click at [77, 165] on span "(like)" at bounding box center [66, 160] width 21 height 10
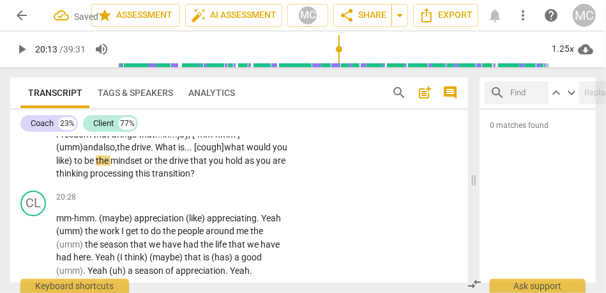
click at [90, 178] on span "thinking" at bounding box center [73, 173] width 34 height 10
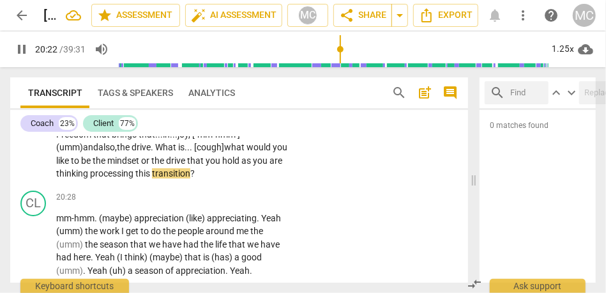
click at [133, 178] on span "processing" at bounding box center [112, 173] width 45 height 10
click at [196, 178] on span "transition" at bounding box center [177, 173] width 38 height 10
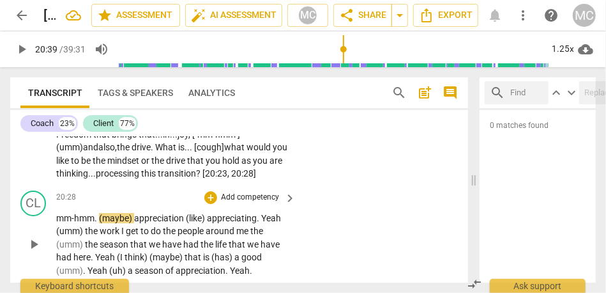
click at [112, 223] on span "(maybe)" at bounding box center [116, 218] width 35 height 10
type input "1240"
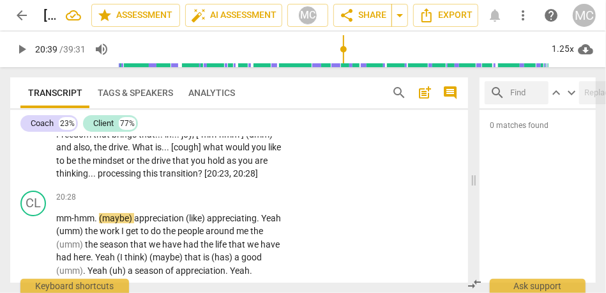
click at [81, 180] on p "The other priorities , (umm) ["mm-hmm"] I hear you (umm) looking at what matter…" at bounding box center [172, 127] width 233 height 105
click at [126, 165] on span "mindset" at bounding box center [110, 160] width 34 height 10
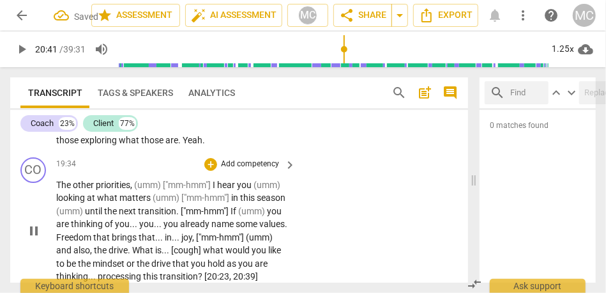
scroll to position [3491, 0]
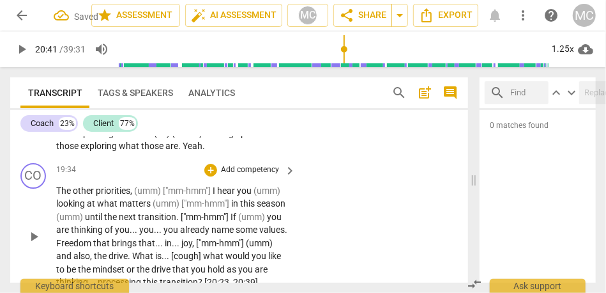
click at [241, 176] on p "Add competency" at bounding box center [250, 169] width 61 height 11
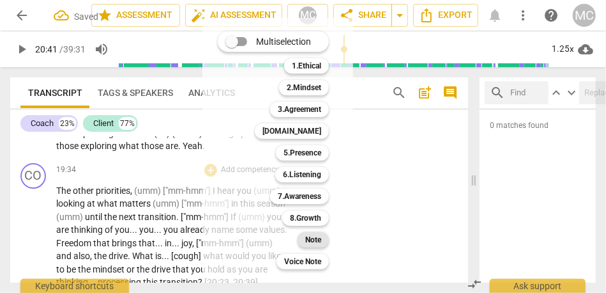
click at [310, 243] on b "Note" at bounding box center [313, 239] width 16 height 15
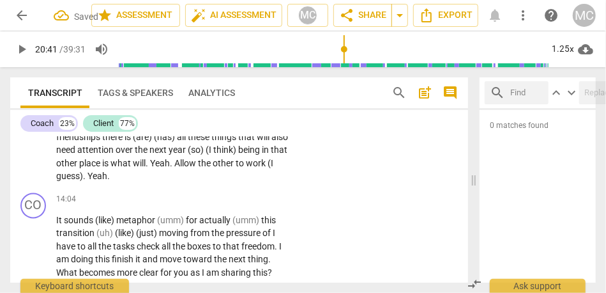
scroll to position [2669, 0]
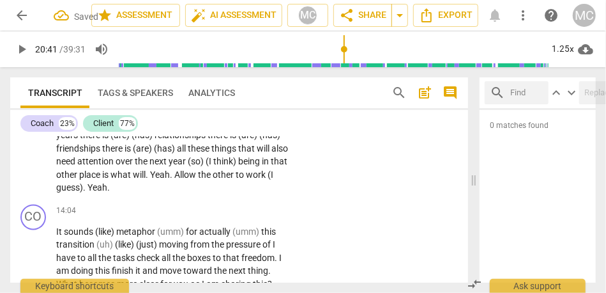
click at [236, 179] on span "to" at bounding box center [241, 174] width 10 height 10
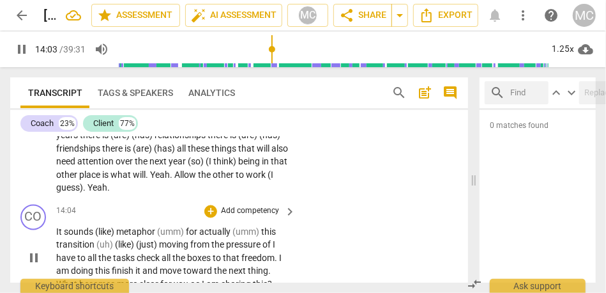
scroll to position [2725, 0]
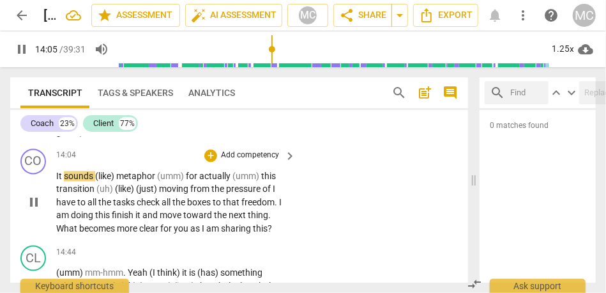
click at [98, 181] on span "(like)" at bounding box center [105, 176] width 21 height 10
type input "846"
click at [111, 181] on span "like)" at bounding box center [104, 176] width 18 height 10
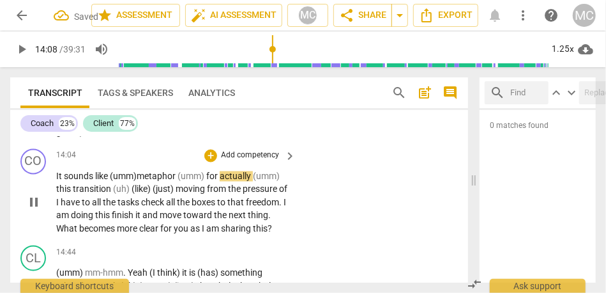
click at [166, 181] on span "metaphor" at bounding box center [157, 176] width 41 height 10
click at [211, 181] on span "for" at bounding box center [212, 176] width 13 height 10
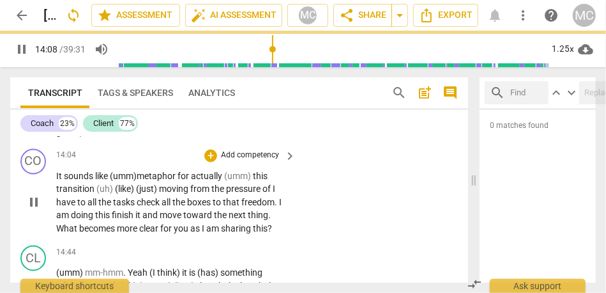
click at [227, 181] on span "(umm)" at bounding box center [238, 176] width 29 height 10
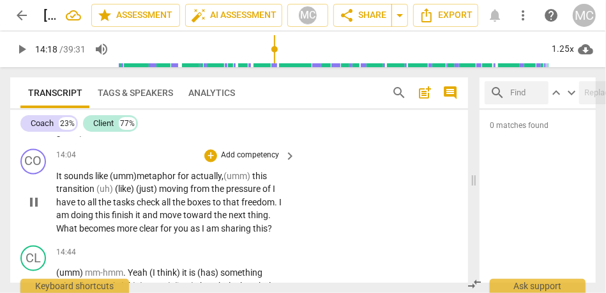
click at [243, 194] on span "pressure" at bounding box center [244, 189] width 36 height 10
click at [273, 194] on span "of" at bounding box center [268, 189] width 10 height 10
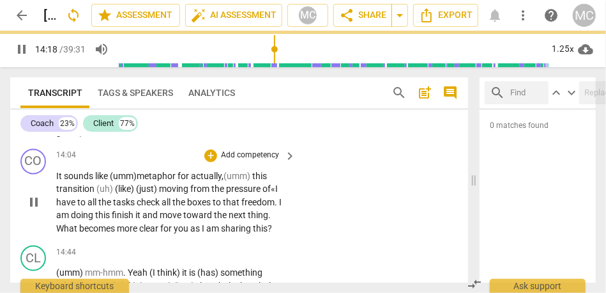
click at [89, 208] on span "all" at bounding box center [93, 202] width 11 height 10
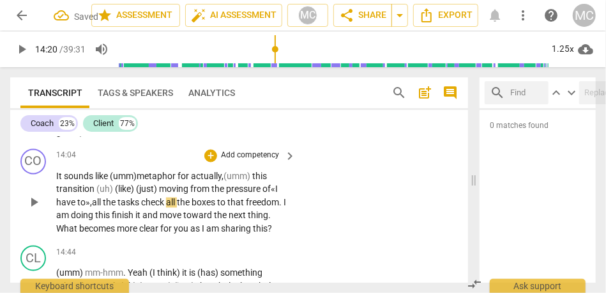
click at [77, 208] on span "to»," at bounding box center [84, 202] width 15 height 10
click at [94, 208] on span "all" at bounding box center [97, 202] width 11 height 10
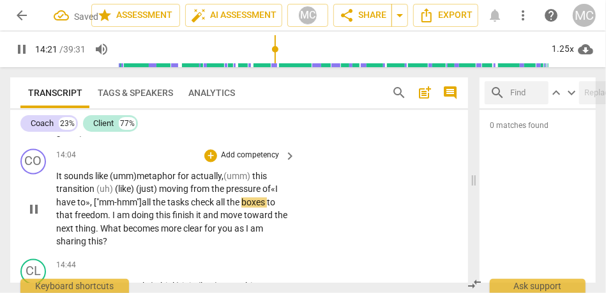
click at [195, 208] on span "check" at bounding box center [203, 202] width 25 height 10
click at [174, 208] on span "tasks," at bounding box center [179, 202] width 24 height 10
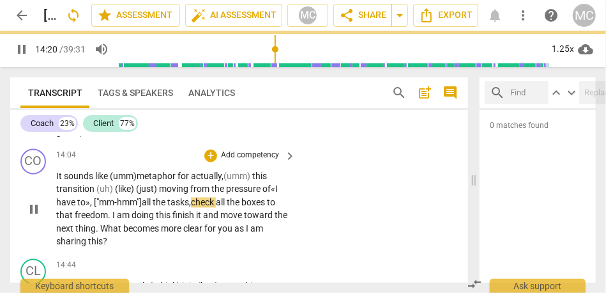
click at [233, 208] on span "the" at bounding box center [234, 202] width 15 height 10
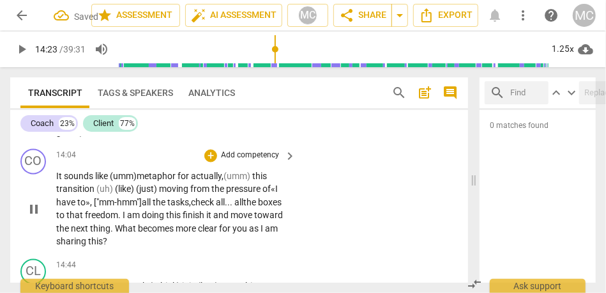
click at [66, 220] on span "to" at bounding box center [61, 215] width 10 height 10
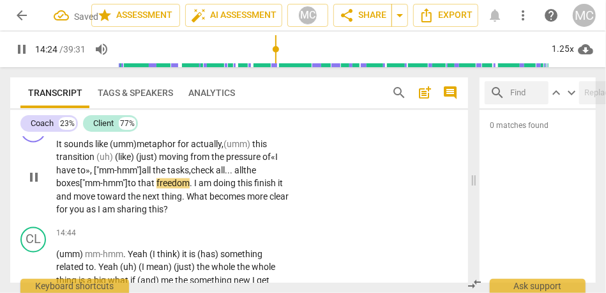
scroll to position [2757, 0]
click at [199, 188] on span "I" at bounding box center [196, 183] width 4 height 10
click at [241, 188] on span "doing" at bounding box center [229, 183] width 24 height 10
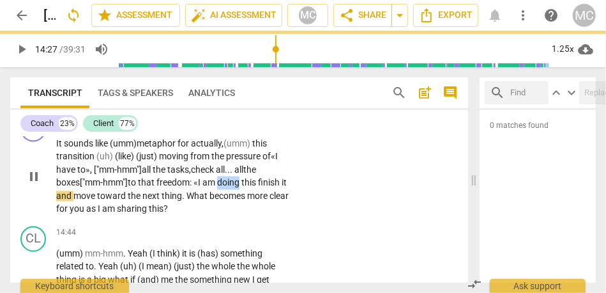
click at [241, 188] on span "doing" at bounding box center [229, 183] width 24 height 10
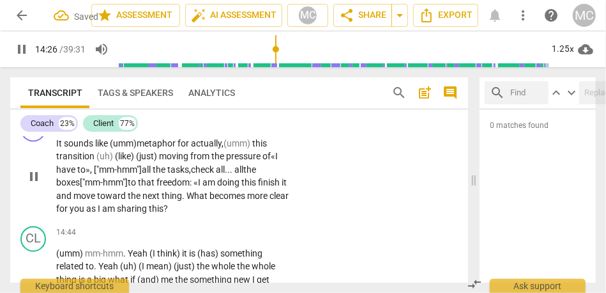
click at [265, 188] on span "finish" at bounding box center [270, 183] width 24 height 10
click at [249, 188] on span "this. F" at bounding box center [253, 183] width 24 height 10
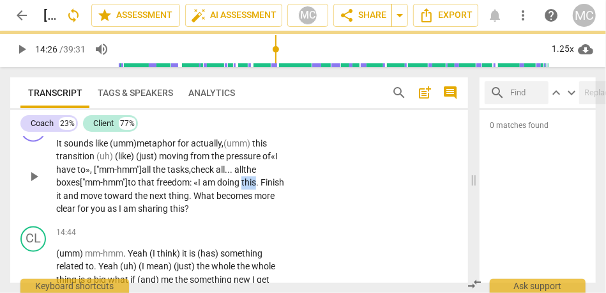
click at [249, 188] on span "this. F" at bounding box center [253, 183] width 24 height 10
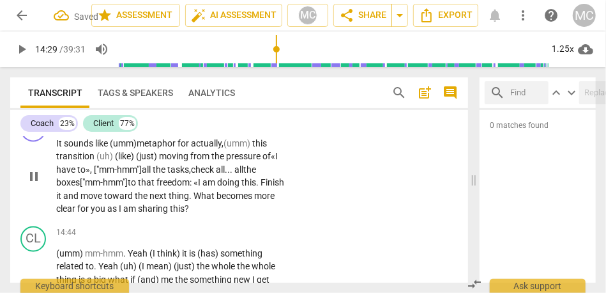
click at [268, 198] on p "It sounds like (umm) metaphor for actually, (umm) this transition (uh) (like) (…" at bounding box center [172, 176] width 233 height 79
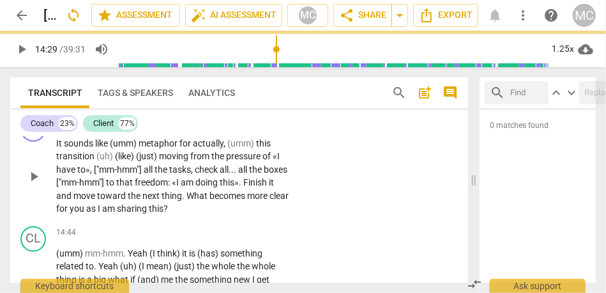
click at [314, 178] on div "CO play_arrow pause 14:04 + Add competency keyboard_arrow_right It sounds like …" at bounding box center [239, 166] width 458 height 110
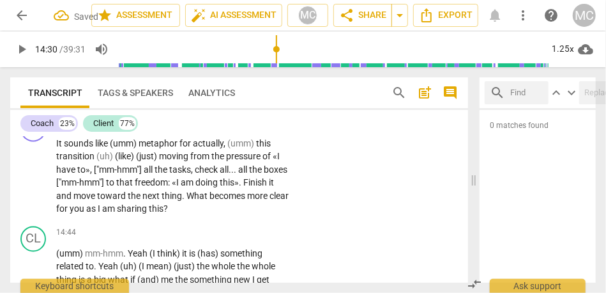
click at [243, 188] on span "Finish" at bounding box center [256, 183] width 26 height 10
click at [73, 201] on span "and" at bounding box center [64, 196] width 17 height 10
type input "867"
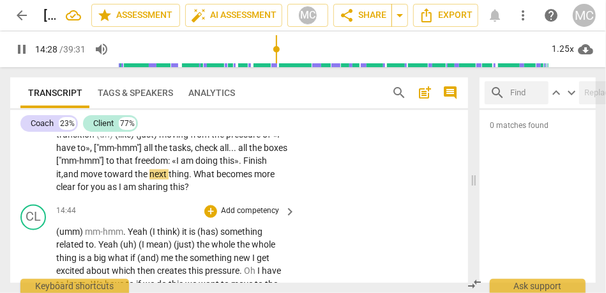
scroll to position [2783, 0]
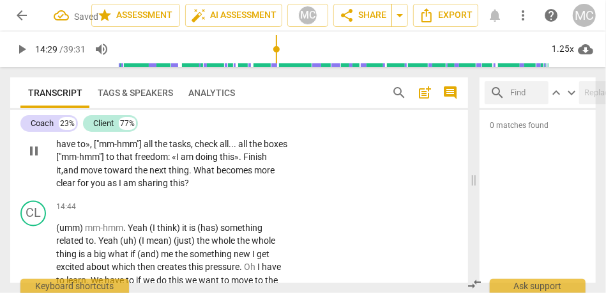
click at [189, 176] on span "thing" at bounding box center [179, 170] width 20 height 10
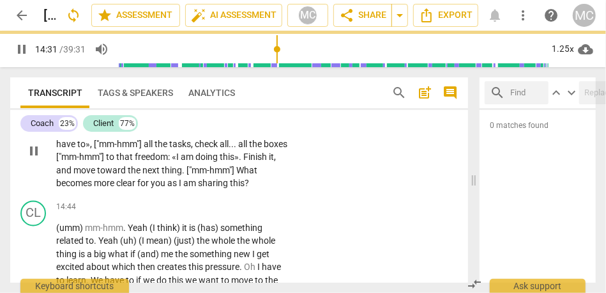
click at [304, 187] on div "CO play_arrow pause 14:04 + Add competency keyboard_arrow_right It sounds like …" at bounding box center [239, 141] width 458 height 110
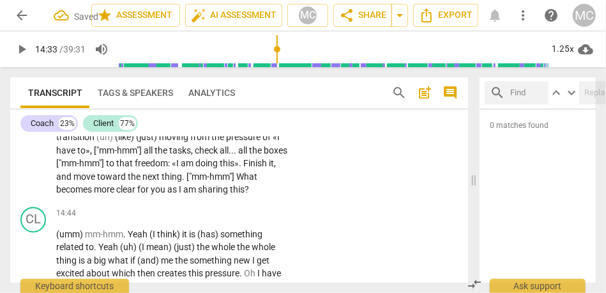
type input "874"
click at [236, 182] on span "What" at bounding box center [246, 177] width 21 height 10
click at [324, 175] on div "CO play_arrow pause 14:04 + Add competency keyboard_arrow_right It sounds like …" at bounding box center [239, 147] width 458 height 110
type input "878"
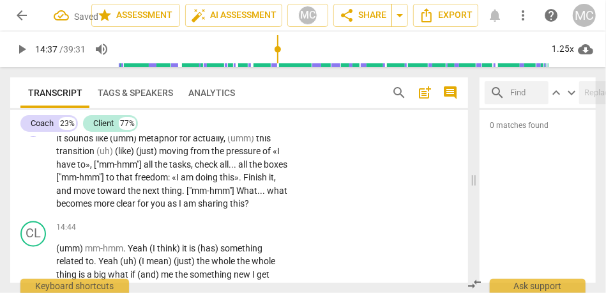
scroll to position [2771, 0]
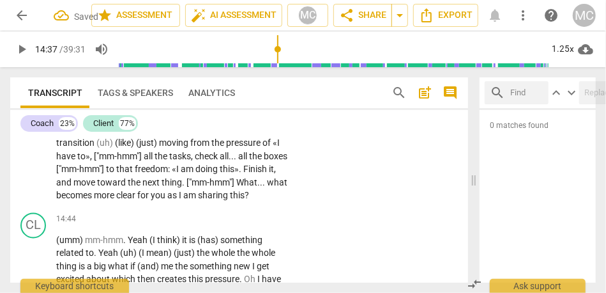
click at [230, 201] on span "this" at bounding box center [237, 195] width 15 height 10
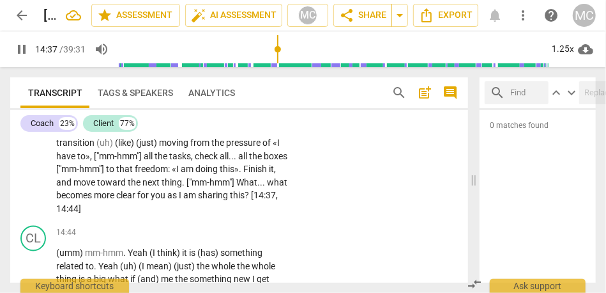
click at [230, 201] on span "sharing" at bounding box center [214, 195] width 32 height 10
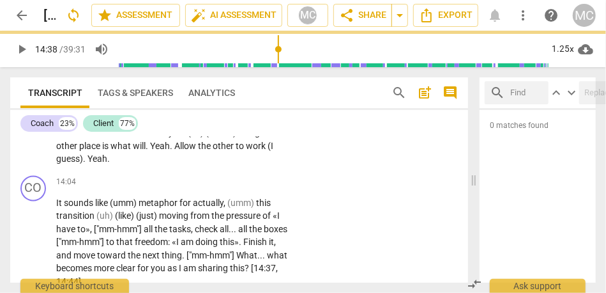
scroll to position [2697, 0]
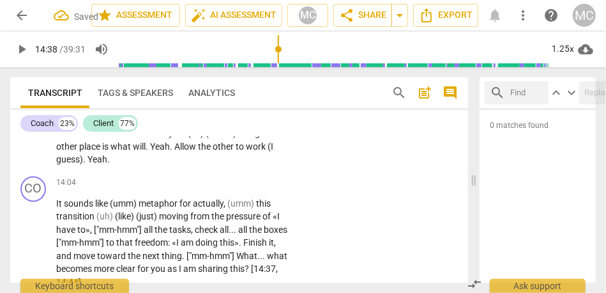
click at [246, 190] on div "+ Add competency keyboard_arrow_right" at bounding box center [249, 183] width 95 height 14
click at [252, 189] on p "Add competency" at bounding box center [250, 183] width 61 height 11
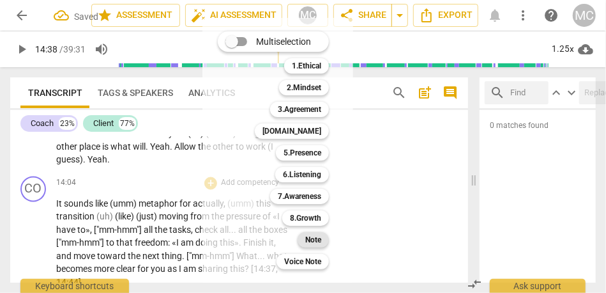
click at [312, 241] on b "Note" at bounding box center [313, 239] width 16 height 15
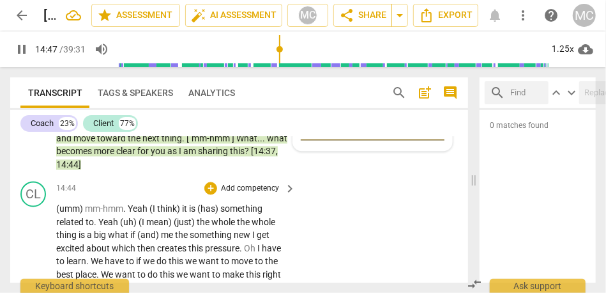
scroll to position [2823, 0]
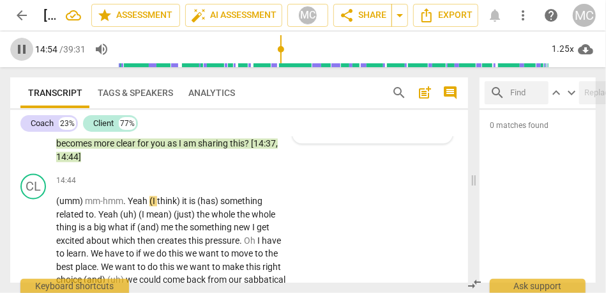
click at [19, 52] on span "pause" at bounding box center [21, 49] width 15 height 15
type input "895"
drag, startPoint x: 128, startPoint y: 169, endPoint x: 120, endPoint y: 172, distance: 8.1
click at [81, 162] on span "14:44]" at bounding box center [68, 157] width 25 height 10
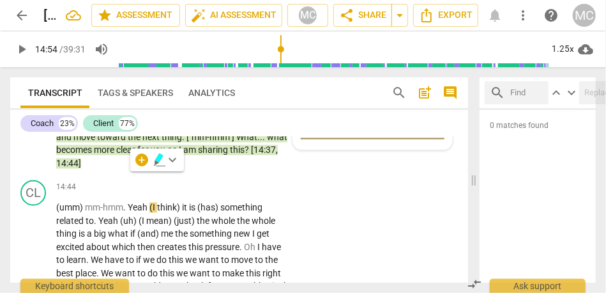
click at [81, 169] on span "14:44]" at bounding box center [68, 163] width 25 height 10
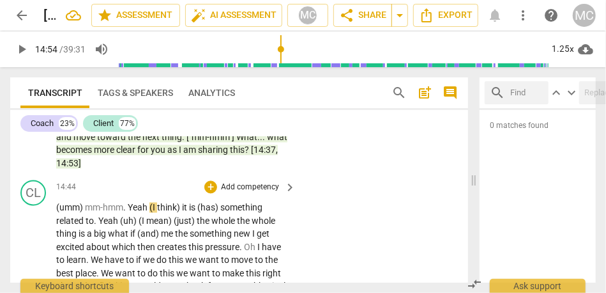
click at [184, 239] on span "the" at bounding box center [182, 234] width 15 height 10
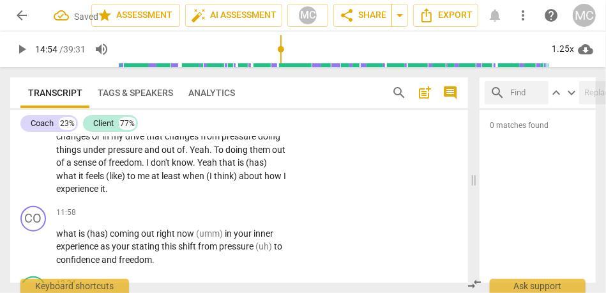
scroll to position [2281, 0]
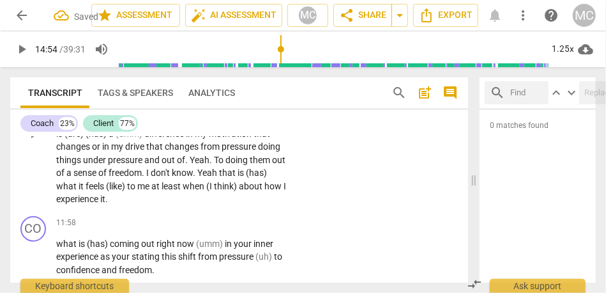
click at [264, 191] on span "how" at bounding box center [273, 186] width 19 height 10
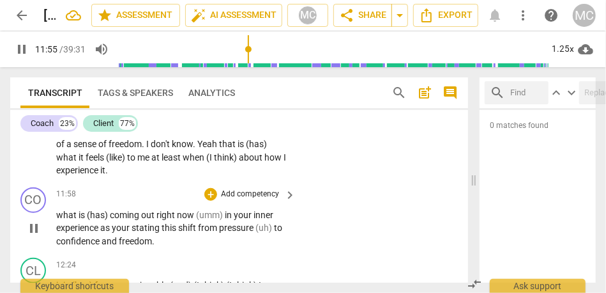
click at [62, 220] on span "what" at bounding box center [67, 215] width 22 height 10
type input "717"
click at [110, 220] on span "(has)" at bounding box center [99, 215] width 23 height 10
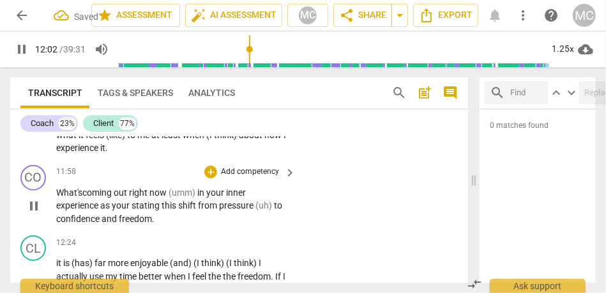
scroll to position [2337, 0]
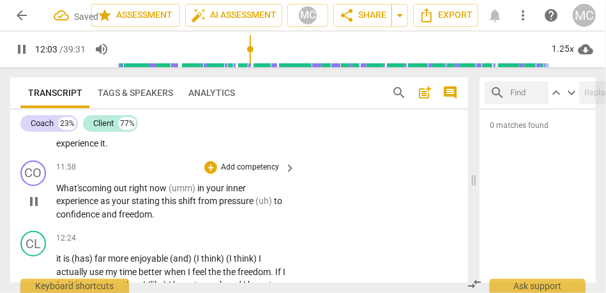
click at [179, 206] on p "What's coming out right now (umm) in your inner experience as your stating this…" at bounding box center [172, 201] width 233 height 40
click at [180, 193] on span "(umm)" at bounding box center [183, 188] width 29 height 10
click at [133, 206] on span "stating" at bounding box center [147, 200] width 30 height 10
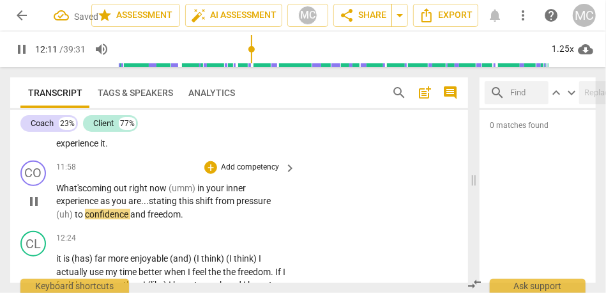
click at [190, 221] on p "What's coming out right now (umm) in your inner experience as you are... statin…" at bounding box center [172, 201] width 233 height 40
click at [78, 219] on span "to" at bounding box center [80, 214] width 10 height 10
click at [85, 219] on span "confidence" at bounding box center [107, 214] width 45 height 10
click at [215, 221] on p "What's coming out right now (umm) in your inner experience as you are... statin…" at bounding box center [172, 201] width 233 height 40
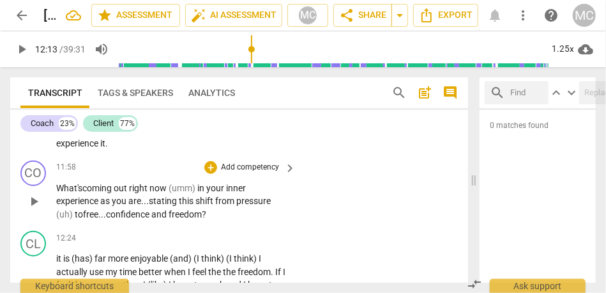
click at [197, 219] on span "freedom?" at bounding box center [188, 214] width 38 height 10
click at [197, 219] on span "freedom? [12:13, 12:24]" at bounding box center [215, 214] width 93 height 10
click at [35, 209] on span "pause" at bounding box center [33, 201] width 15 height 15
type input "748"
click at [245, 173] on p "Add competency" at bounding box center [250, 167] width 61 height 11
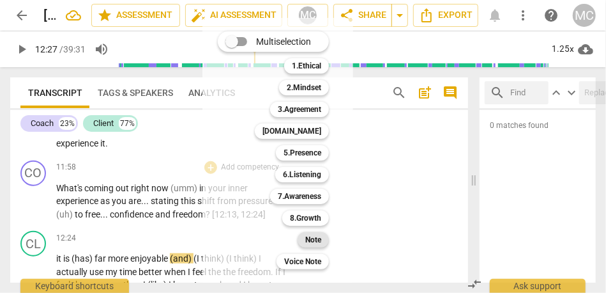
click at [305, 236] on b "Note" at bounding box center [313, 239] width 16 height 15
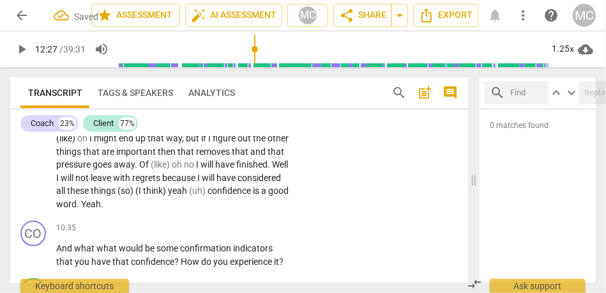
scroll to position [2043, 0]
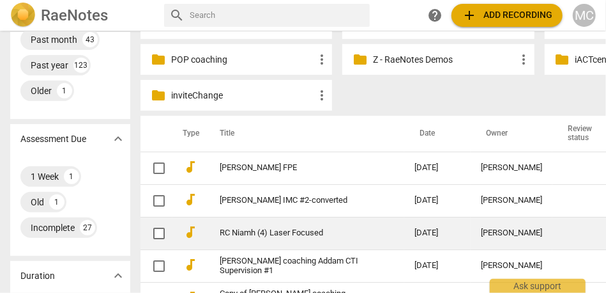
scroll to position [233, 0]
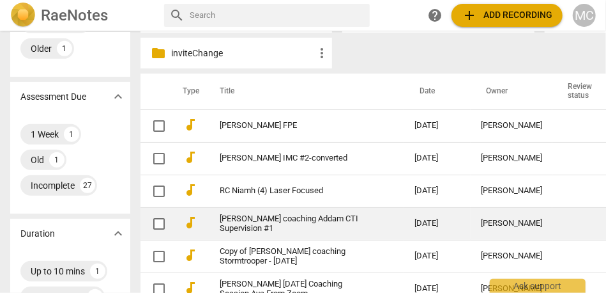
click at [253, 225] on link "[PERSON_NAME] coaching Addam CTI Supervision #1" at bounding box center [294, 223] width 149 height 19
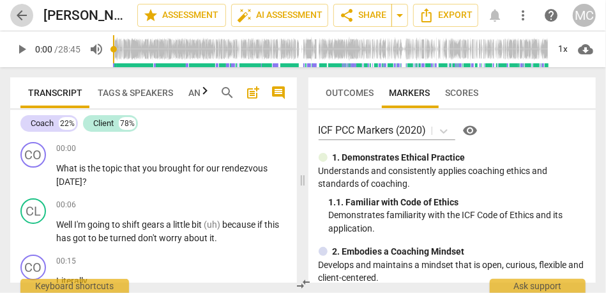
click at [22, 21] on span "arrow_back" at bounding box center [21, 15] width 15 height 15
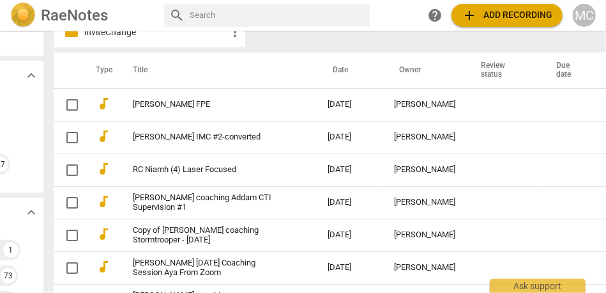
scroll to position [263, 87]
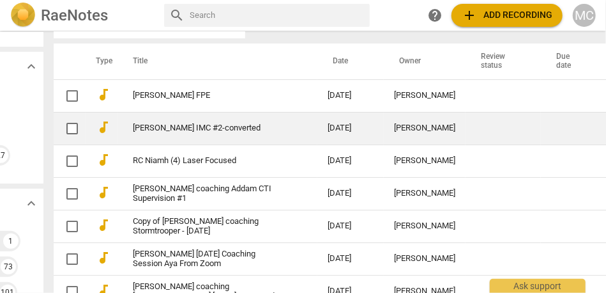
click at [154, 133] on link "Heather Toby IMC #2-converted" at bounding box center [207, 128] width 149 height 10
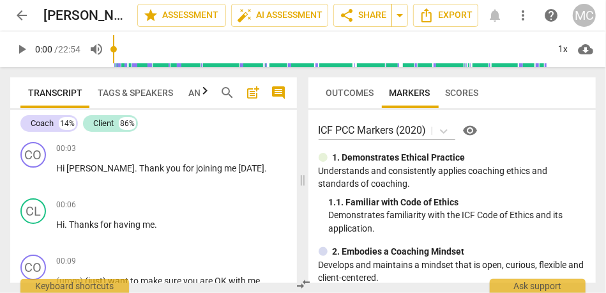
click at [26, 11] on span "arrow_back" at bounding box center [21, 15] width 15 height 15
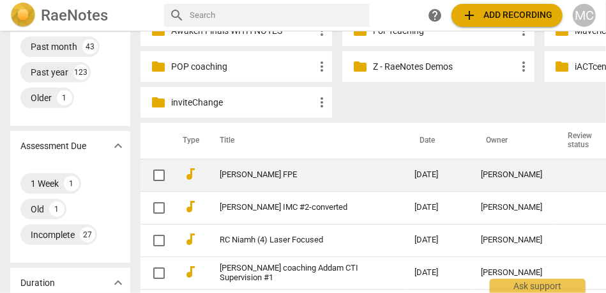
scroll to position [255, 0]
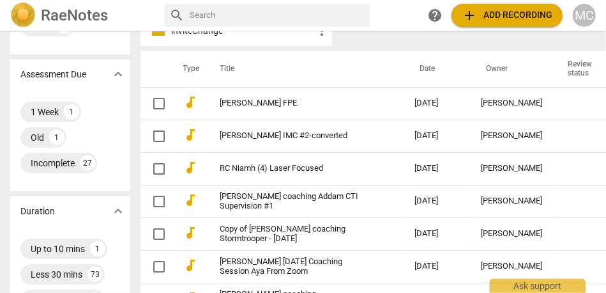
click at [225, 17] on input "text" at bounding box center [277, 15] width 175 height 20
type input "cristina"
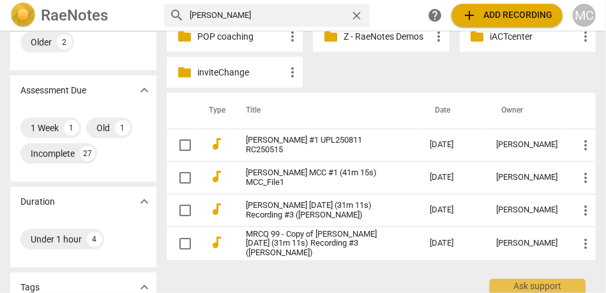
scroll to position [215, 0]
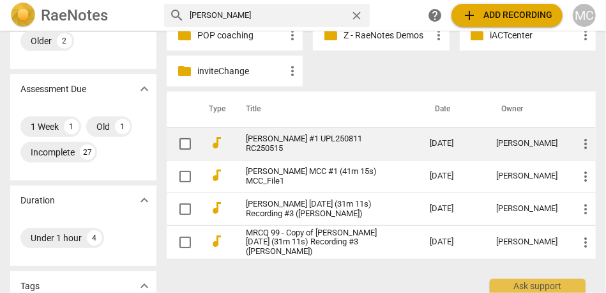
click at [284, 146] on link "[PERSON_NAME] #1 UPL250811 RC250515" at bounding box center [315, 143] width 138 height 19
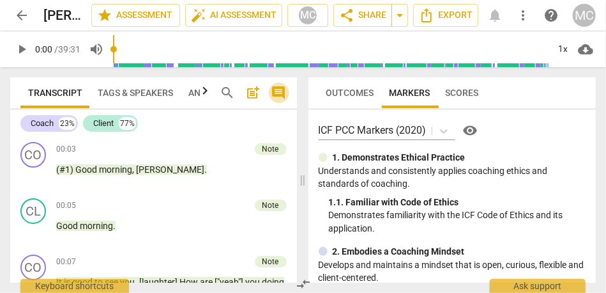
click at [286, 95] on span "comment" at bounding box center [278, 92] width 15 height 15
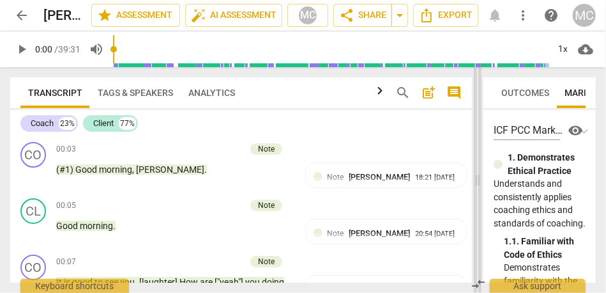
drag, startPoint x: 282, startPoint y: 176, endPoint x: 481, endPoint y: 167, distance: 199.5
click at [481, 167] on span at bounding box center [478, 179] width 8 height 225
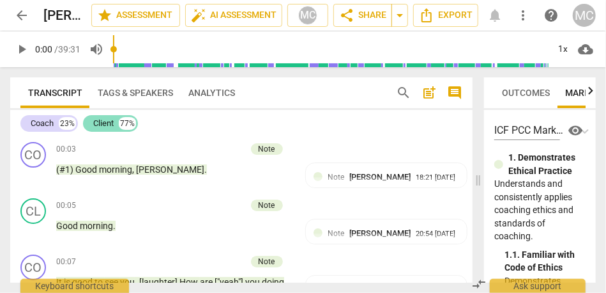
click at [96, 126] on div "Client" at bounding box center [103, 123] width 20 height 13
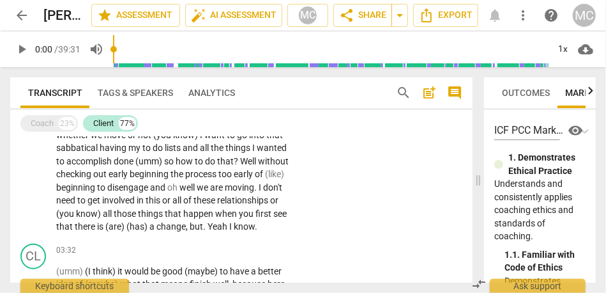
scroll to position [424, 0]
click at [97, 227] on span "there" at bounding box center [86, 225] width 22 height 10
paste p
click at [75, 227] on span "that" at bounding box center [65, 225] width 19 height 10
paste p
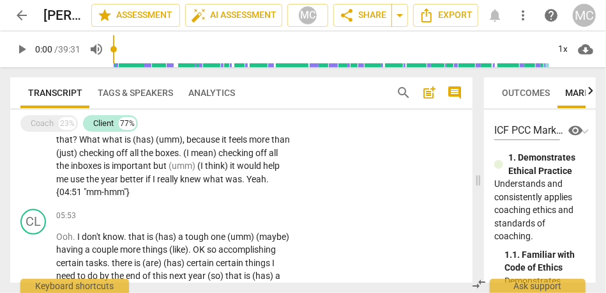
scroll to position [673, 0]
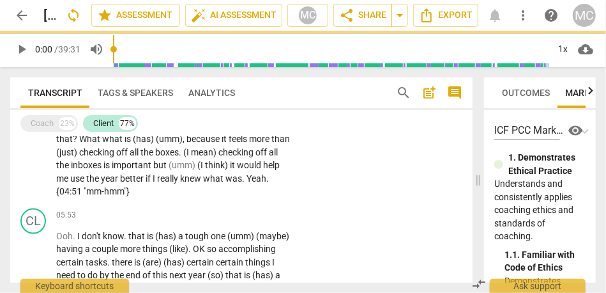
click at [247, 183] on span "Yeah" at bounding box center [257, 178] width 20 height 10
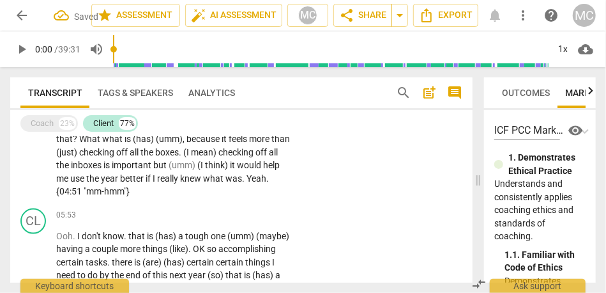
click at [101, 183] on span "the" at bounding box center [93, 178] width 15 height 10
paste p
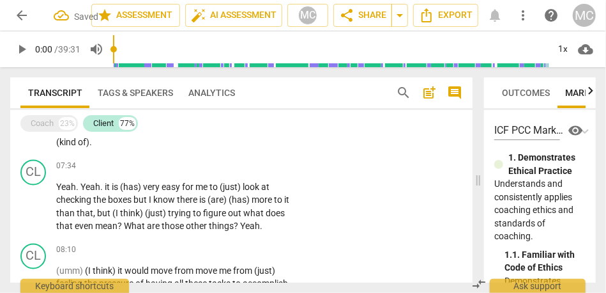
scroll to position [964, 0]
click at [143, 133] on span "." at bounding box center [143, 128] width 4 height 10
paste p
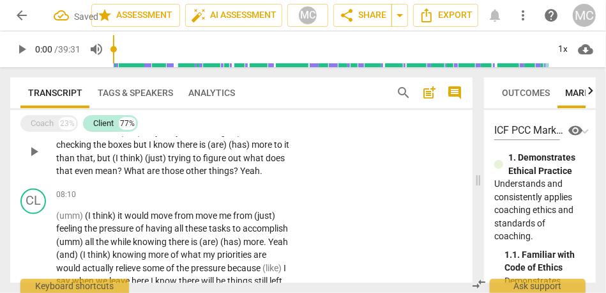
click at [146, 176] on span "What" at bounding box center [135, 171] width 23 height 10
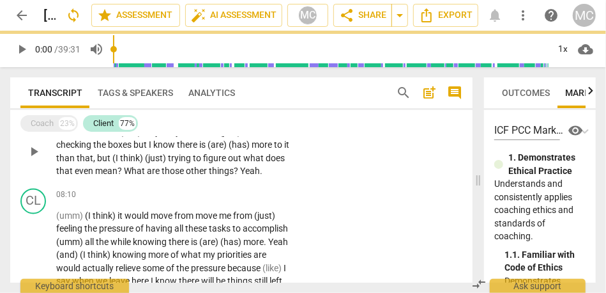
paste p
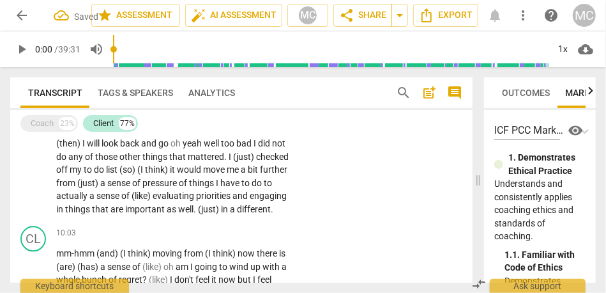
scroll to position [1276, 0]
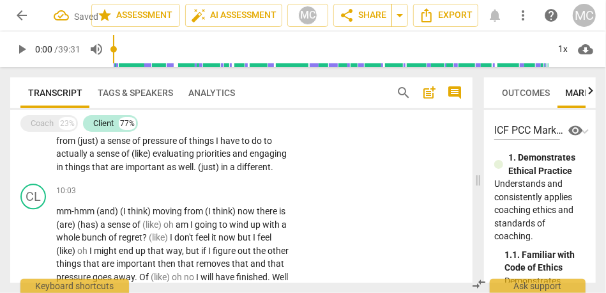
click at [250, 158] on span "engaging" at bounding box center [268, 153] width 37 height 10
paste p
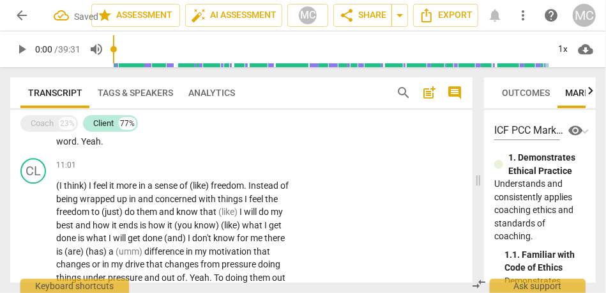
scroll to position [1460, 0]
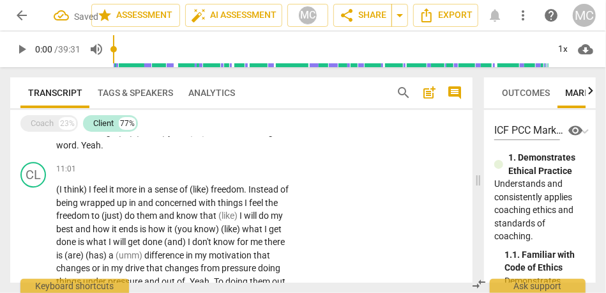
click at [268, 137] on span "good" at bounding box center [278, 131] width 20 height 10
paste p
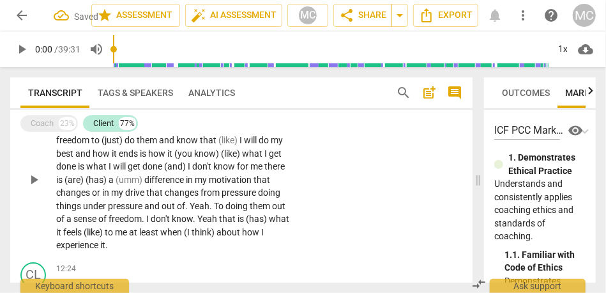
scroll to position [1570, 0]
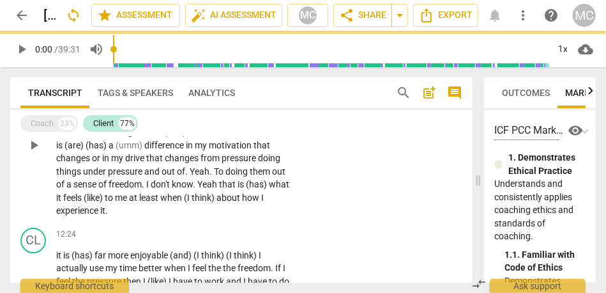
click at [105, 202] on span "(like)" at bounding box center [94, 197] width 21 height 10
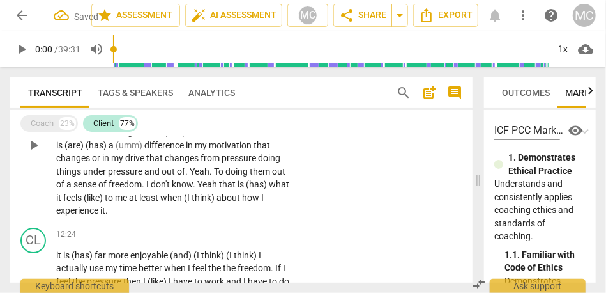
paste p
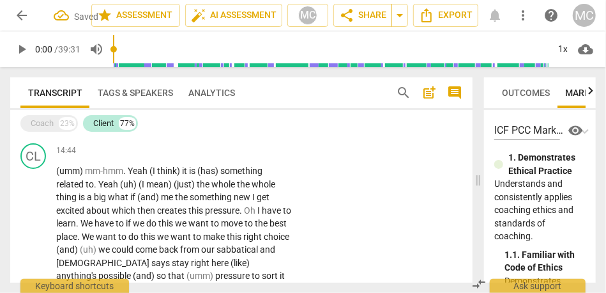
scroll to position [1930, 0]
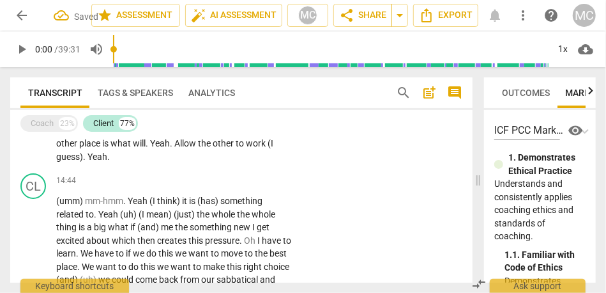
click at [135, 135] on span "over" at bounding box center [125, 130] width 19 height 10
paste p
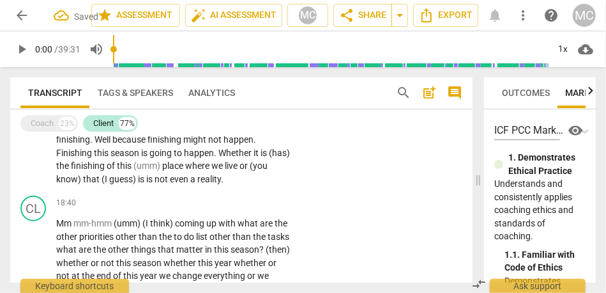
scroll to position [2306, 0]
click at [157, 171] on span "(umm)" at bounding box center [147, 165] width 29 height 10
paste p
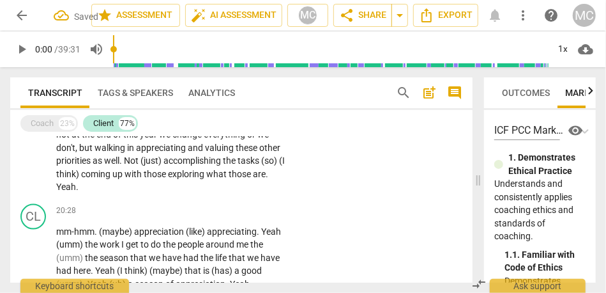
scroll to position [2466, 0]
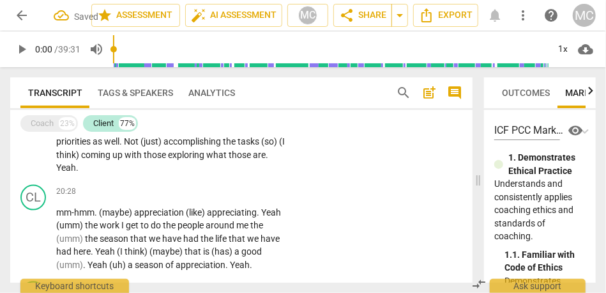
click at [238, 146] on span "tasks" at bounding box center [250, 141] width 24 height 10
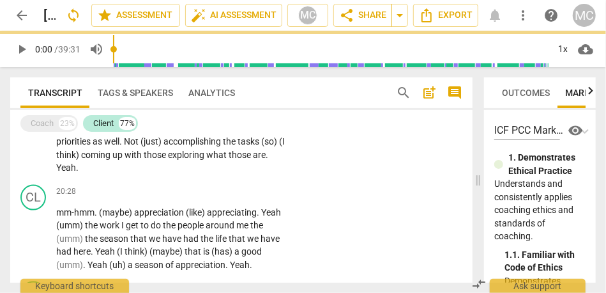
paste p
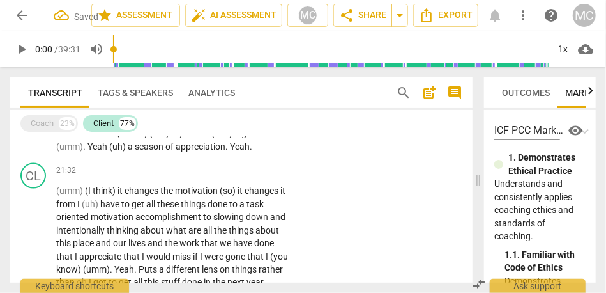
scroll to position [2600, 0]
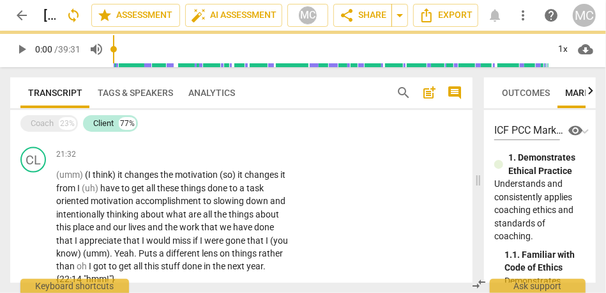
click at [149, 122] on span "think)" at bounding box center [137, 117] width 25 height 10
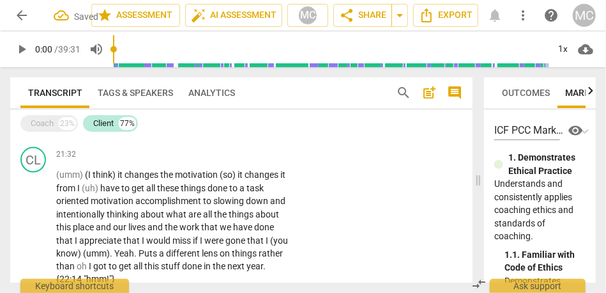
paste p
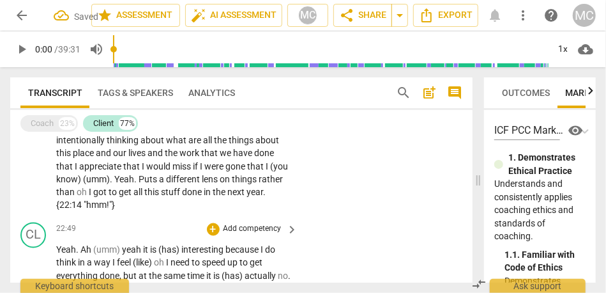
scroll to position [2675, 0]
click at [166, 183] on span "different" at bounding box center [184, 178] width 36 height 10
paste p
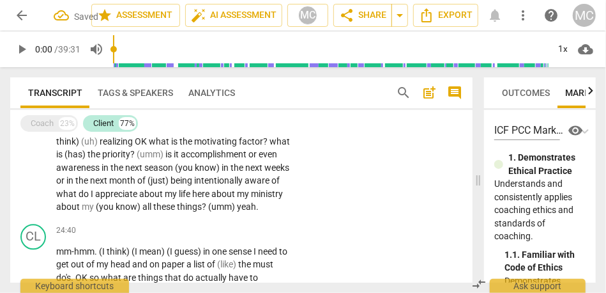
scroll to position [2896, 0]
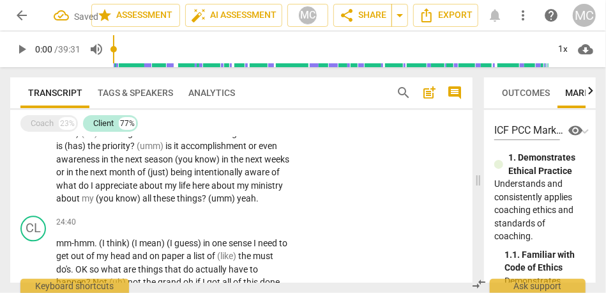
click at [79, 190] on span "what" at bounding box center [67, 185] width 22 height 10
paste p
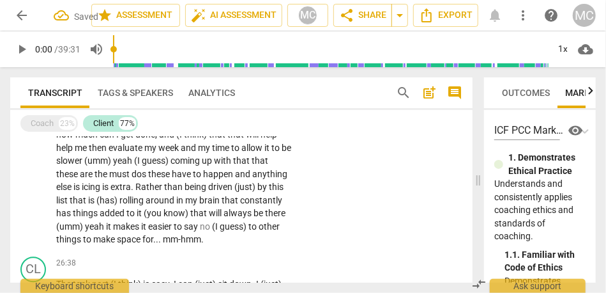
scroll to position [3122, 0]
click at [151, 231] on span "easier" at bounding box center [161, 226] width 26 height 10
paste p
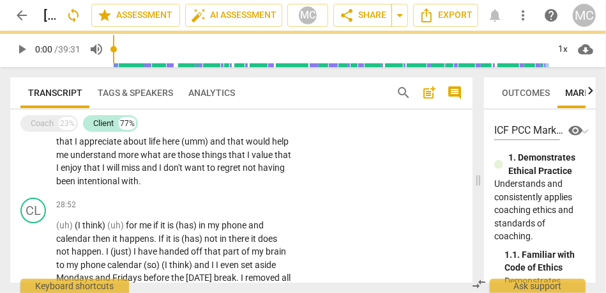
scroll to position [3488, 0]
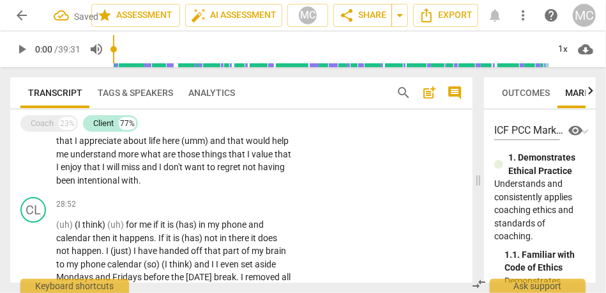
click at [84, 172] on span "enjoy" at bounding box center [72, 167] width 23 height 10
paste p
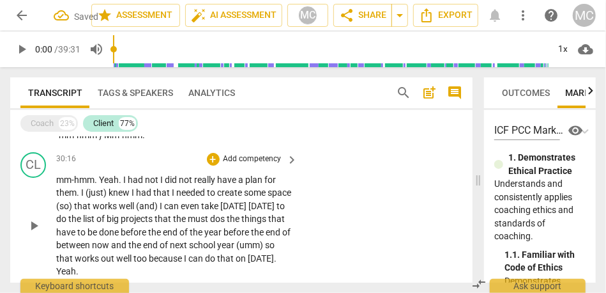
scroll to position [3672, 0]
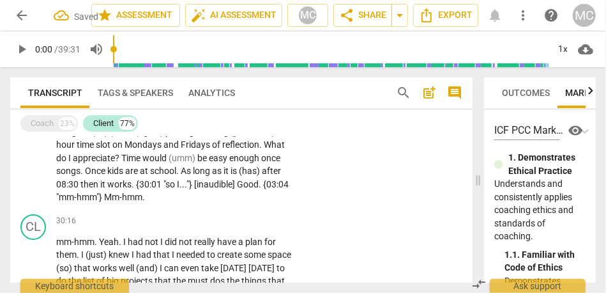
click at [199, 163] on span "be" at bounding box center [202, 158] width 11 height 10
paste p
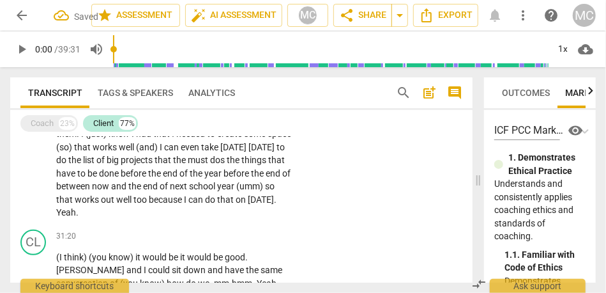
scroll to position [3796, 0]
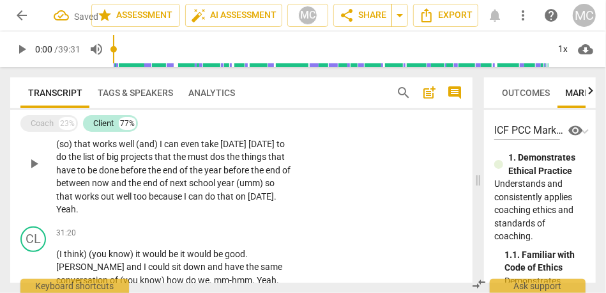
click at [133, 201] on span "well" at bounding box center [124, 196] width 17 height 10
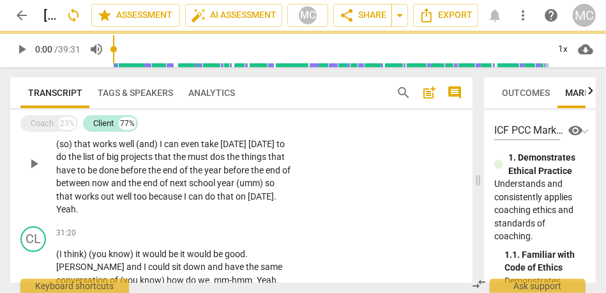
paste p
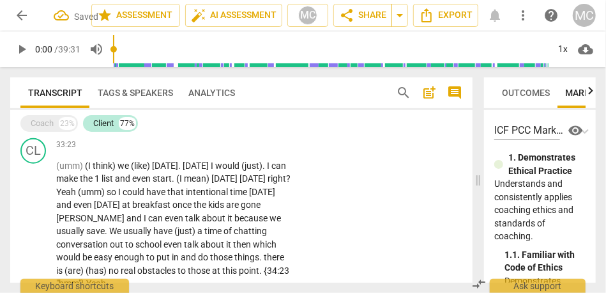
scroll to position [4107, 0]
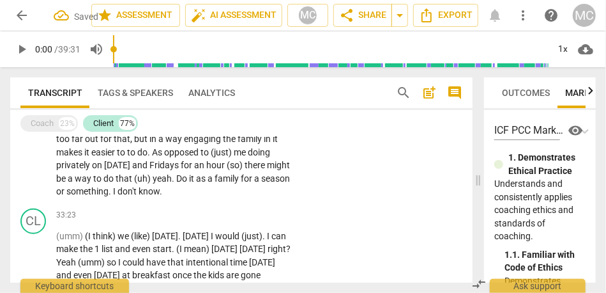
click at [267, 170] on span "might" at bounding box center [278, 165] width 23 height 10
paste p
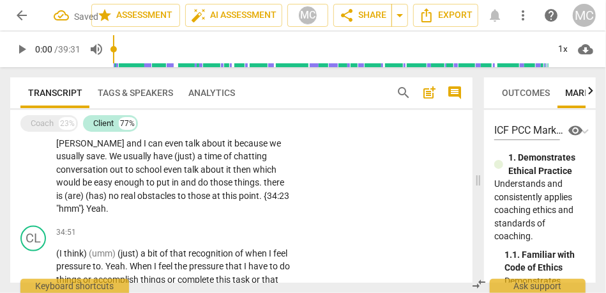
scroll to position [4262, 0]
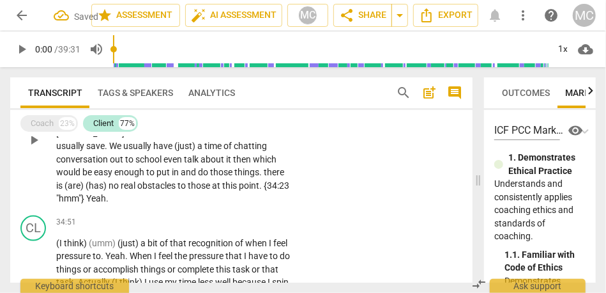
click at [164, 190] on span "obstacles" at bounding box center [157, 185] width 40 height 10
paste p
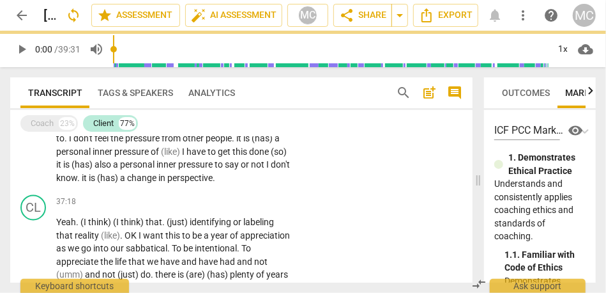
scroll to position [4589, 0]
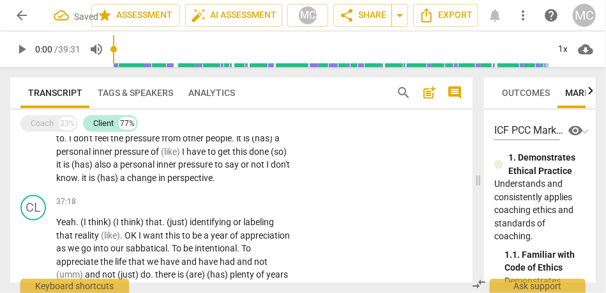
click at [120, 170] on span "a" at bounding box center [116, 165] width 7 height 10
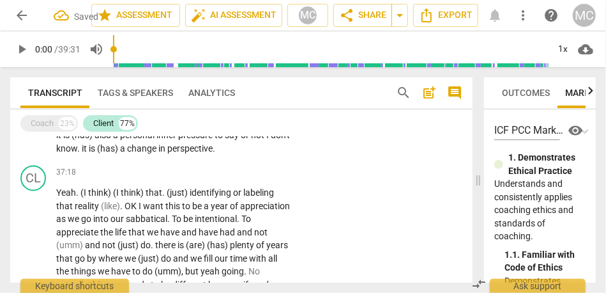
scroll to position [4616, 0]
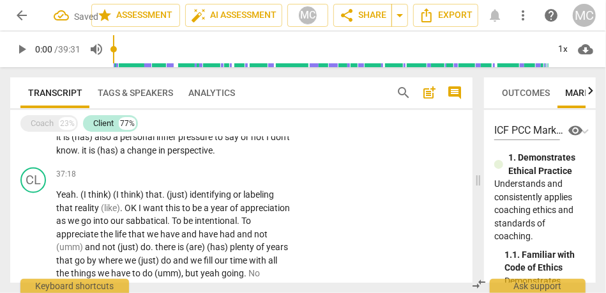
click at [207, 158] on p "(I think) (umm) (just) a bit of that recognition of when I feel pressure to . Y…" at bounding box center [174, 19] width 236 height 275
paste p
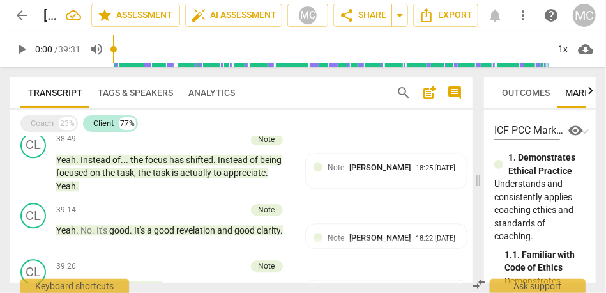
scroll to position [4854, 0]
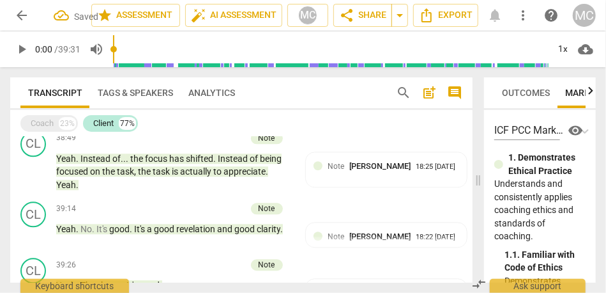
click at [153, 119] on span "year" at bounding box center [142, 114] width 19 height 10
paste p
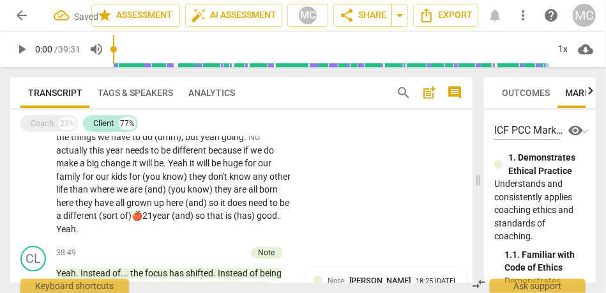
scroll to position [4993, 0]
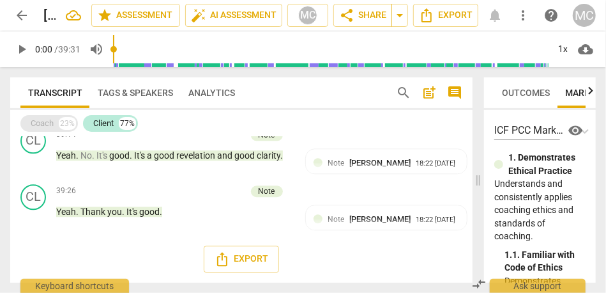
click at [42, 123] on div "Coach" at bounding box center [42, 123] width 23 height 13
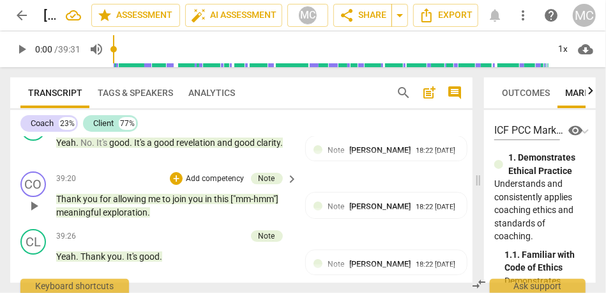
scroll to position [7246, 0]
